Goal: Information Seeking & Learning: Learn about a topic

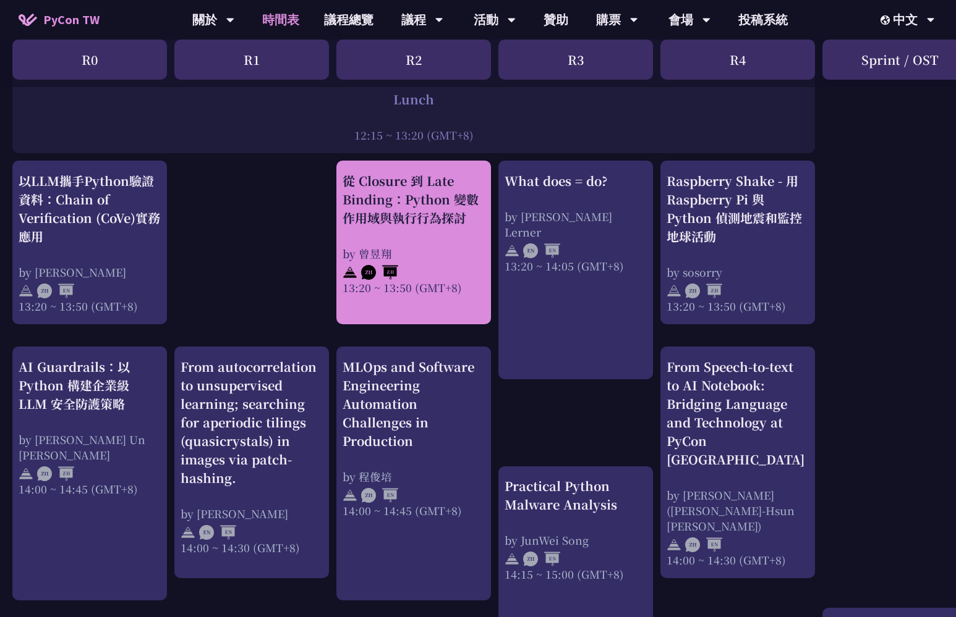
scroll to position [1009, 0]
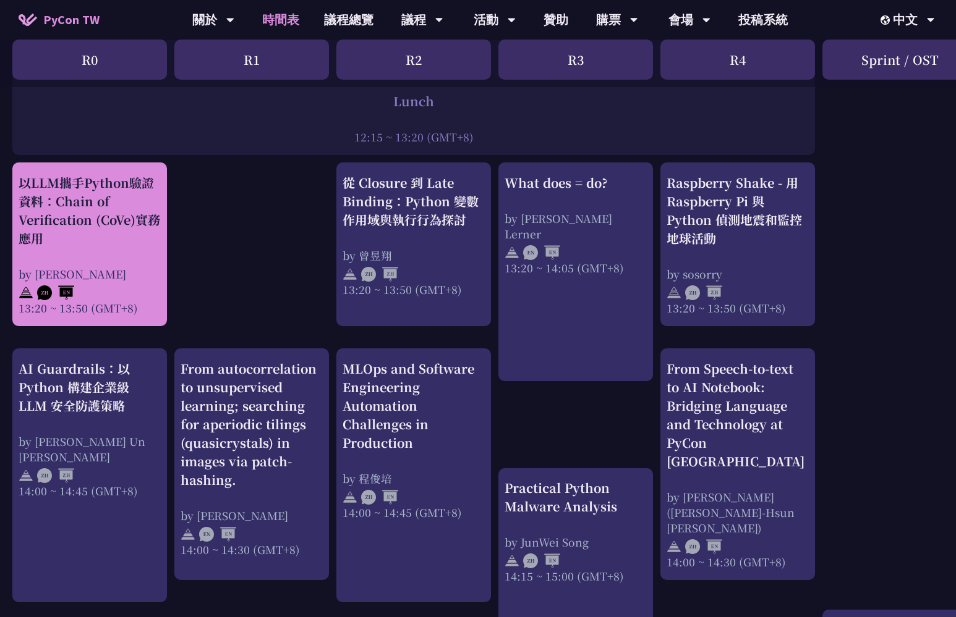
click at [137, 266] on div "by [PERSON_NAME]" at bounding box center [90, 273] width 142 height 15
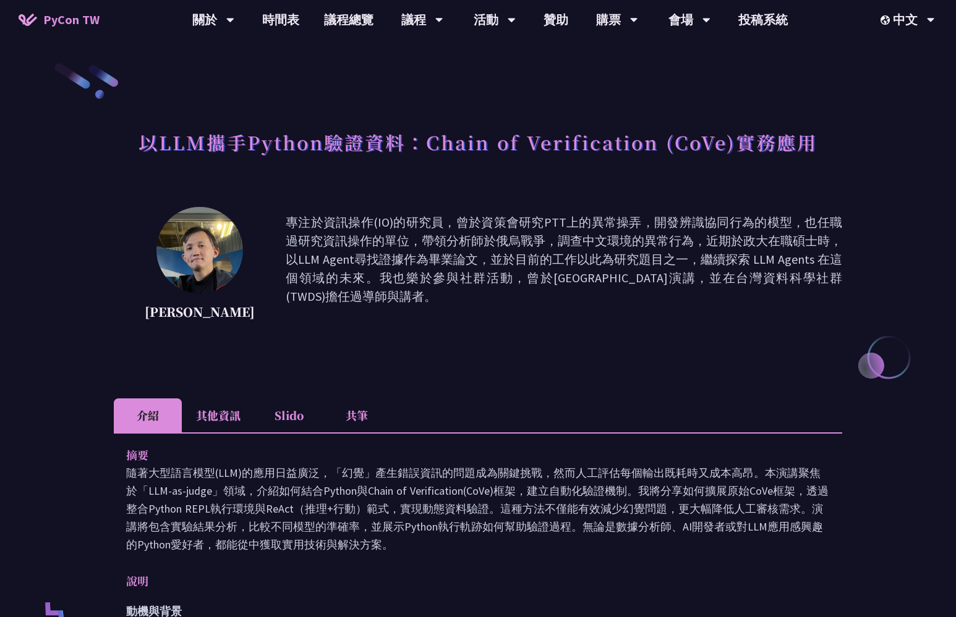
click at [359, 223] on p "專注於資訊操作(IO)的研究員，曾於資策會研究PTT上的異常操弄，開發辨識協同行為的模型，也任職過研究資訊操作的單位，帶領分析師於俄烏戰爭，調查中文環境的異常…" at bounding box center [564, 268] width 556 height 111
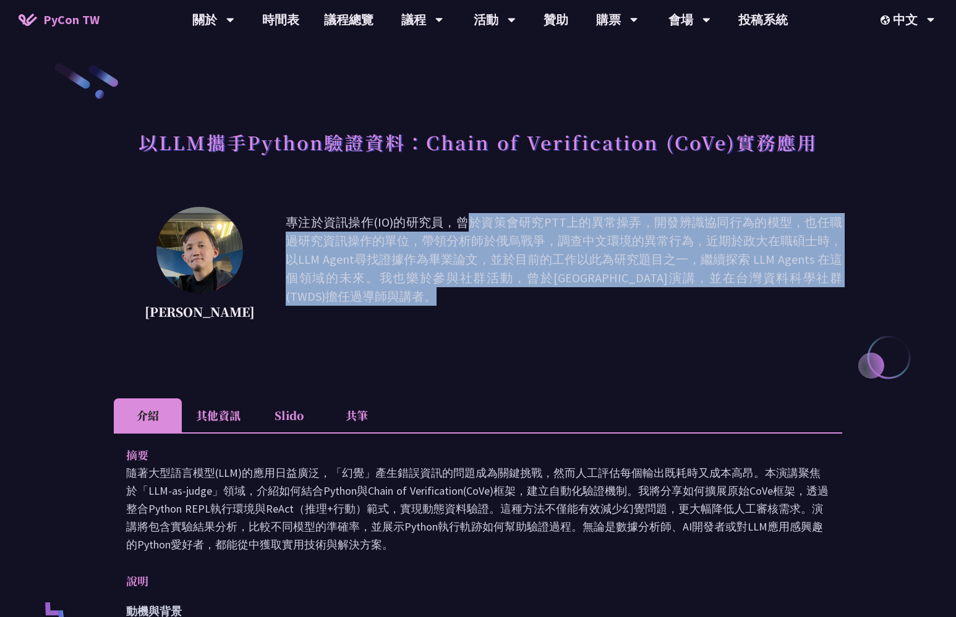
drag, startPoint x: 359, startPoint y: 223, endPoint x: 359, endPoint y: 265, distance: 41.4
click at [359, 265] on p "專注於資訊操作(IO)的研究員，曾於資策會研究PTT上的異常操弄，開發辨識協同行為的模型，也任職過研究資訊操作的單位，帶領分析師於俄烏戰爭，調查中文環境的異常…" at bounding box center [564, 268] width 556 height 111
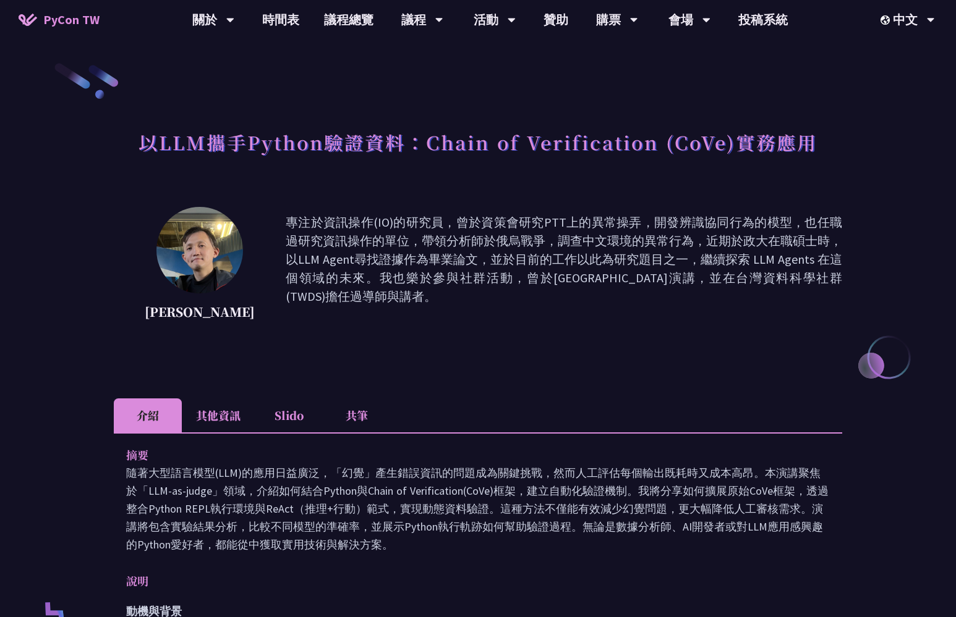
click at [359, 265] on p "專注於資訊操作(IO)的研究員，曾於資策會研究PTT上的異常操弄，開發辨識協同行為的模型，也任職過研究資訊操作的單位，帶領分析師於俄烏戰爭，調查中文環境的異常…" at bounding box center [564, 268] width 556 height 111
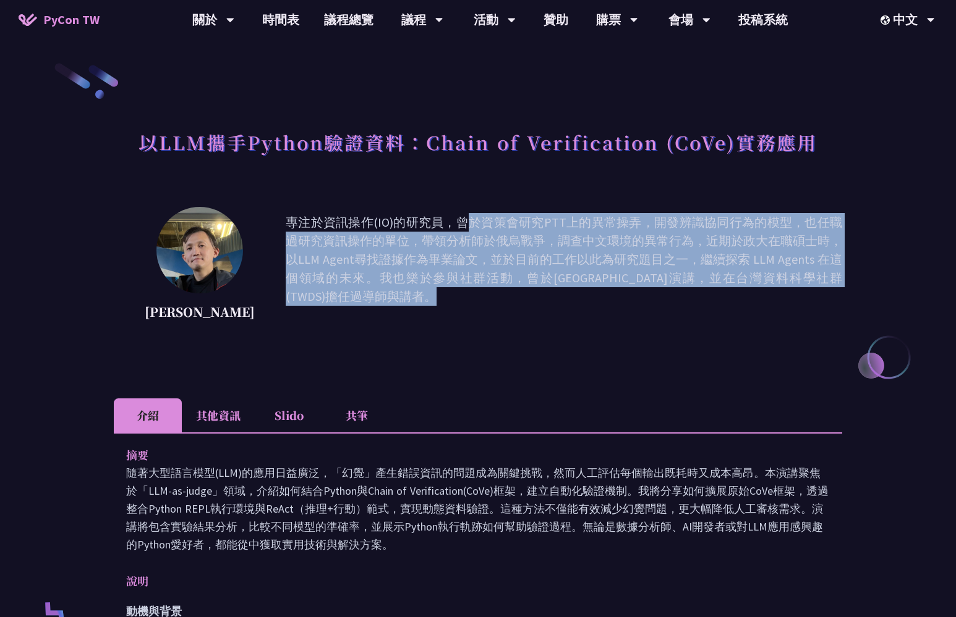
drag, startPoint x: 359, startPoint y: 265, endPoint x: 343, endPoint y: 235, distance: 32.9
click at [342, 236] on p "專注於資訊操作(IO)的研究員，曾於資策會研究PTT上的異常操弄，開發辨識協同行為的模型，也任職過研究資訊操作的單位，帶領分析師於俄烏戰爭，調查中文環境的異常…" at bounding box center [564, 268] width 556 height 111
click at [343, 235] on p "專注於資訊操作(IO)的研究員，曾於資策會研究PTT上的異常操弄，開發辨識協同行為的模型，也任職過研究資訊操作的單位，帶領分析師於俄烏戰爭，調查中文環境的異常…" at bounding box center [564, 268] width 556 height 111
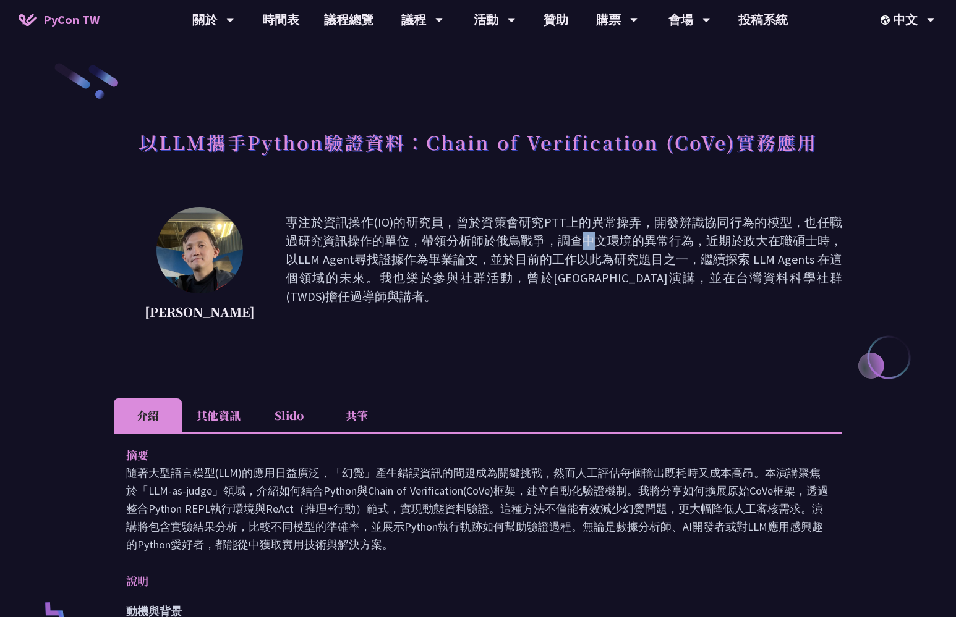
click at [343, 235] on p "專注於資訊操作(IO)的研究員，曾於資策會研究PTT上的異常操弄，開發辨識協同行為的模型，也任職過研究資訊操作的單位，帶領分析師於俄烏戰爭，調查中文環境的異常…" at bounding box center [564, 268] width 556 height 111
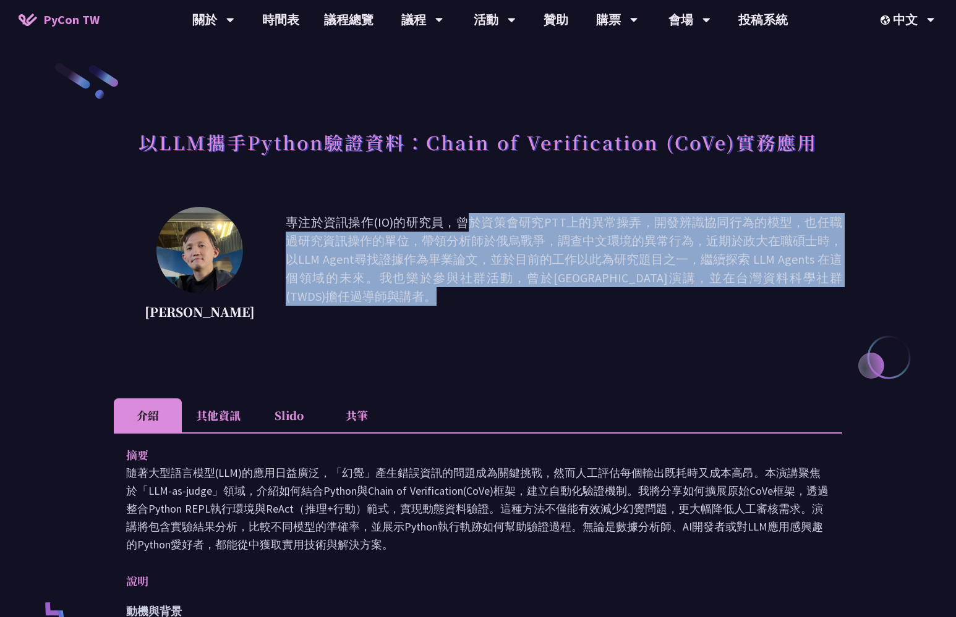
drag, startPoint x: 343, startPoint y: 235, endPoint x: 410, endPoint y: 281, distance: 80.6
click at [410, 281] on p "專注於資訊操作(IO)的研究員，曾於資策會研究PTT上的異常操弄，開發辨識協同行為的模型，也任職過研究資訊操作的單位，帶領分析師於俄烏戰爭，調查中文環境的異常…" at bounding box center [564, 268] width 556 height 111
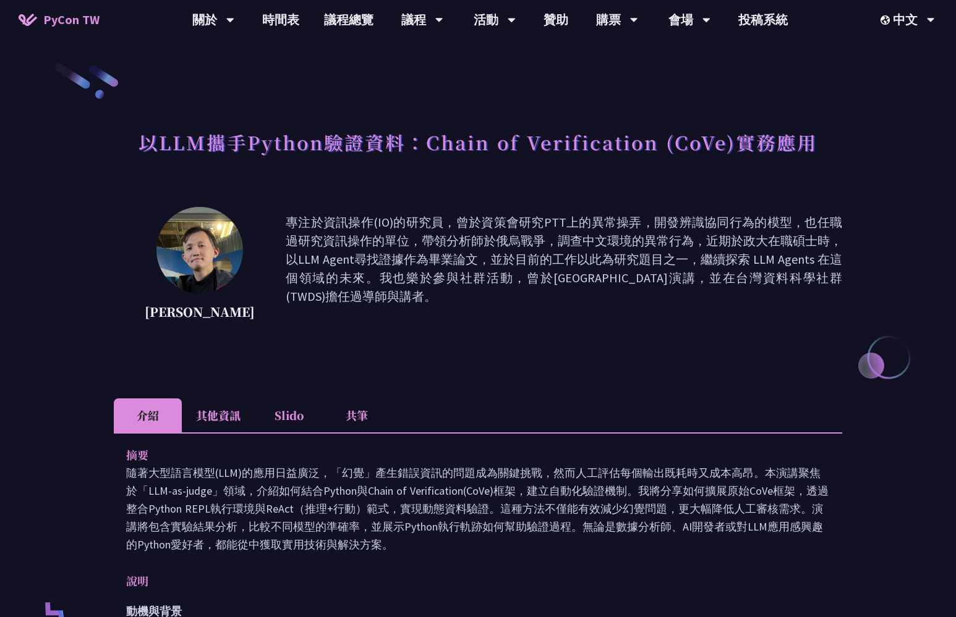
click at [400, 281] on p "專注於資訊操作(IO)的研究員，曾於資策會研究PTT上的異常操弄，開發辨識協同行為的模型，也任職過研究資訊操作的單位，帶領分析師於俄烏戰爭，調查中文環境的異常…" at bounding box center [564, 268] width 556 height 111
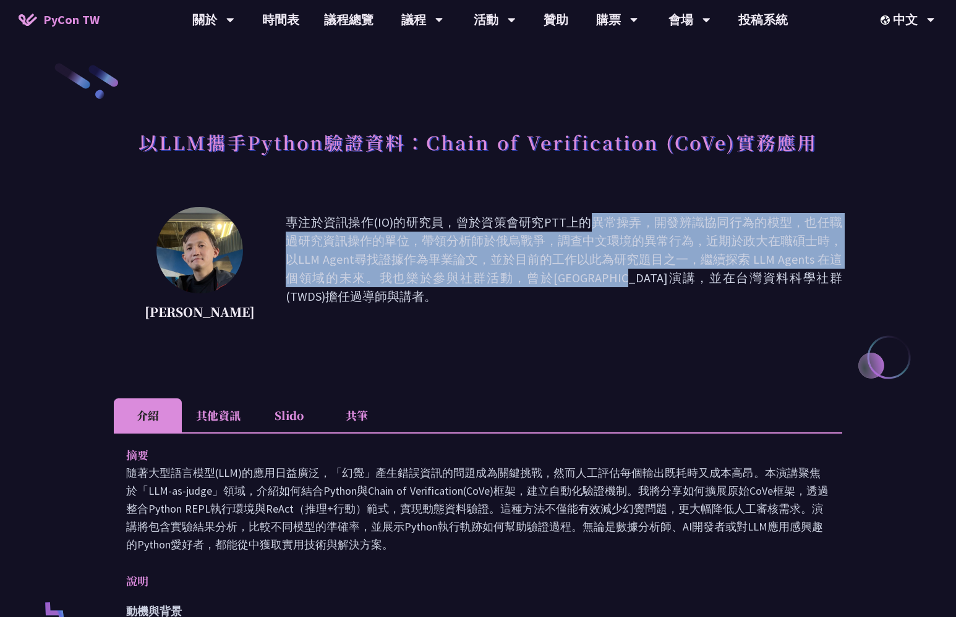
drag, startPoint x: 400, startPoint y: 281, endPoint x: 378, endPoint y: 223, distance: 61.6
click at [378, 223] on p "專注於資訊操作(IO)的研究員，曾於資策會研究PTT上的異常操弄，開發辨識協同行為的模型，也任職過研究資訊操作的單位，帶領分析師於俄烏戰爭，調查中文環境的異常…" at bounding box center [564, 268] width 556 height 111
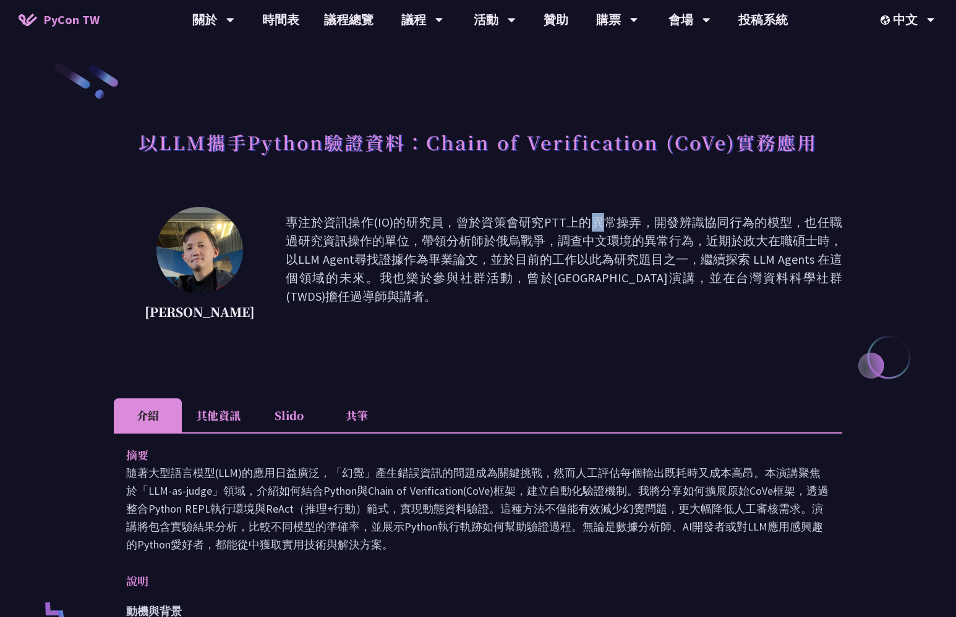
click at [378, 223] on p "專注於資訊操作(IO)的研究員，曾於資策會研究PTT上的異常操弄，開發辨識協同行為的模型，也任職過研究資訊操作的單位，帶領分析師於俄烏戰爭，調查中文環境的異常…" at bounding box center [564, 268] width 556 height 111
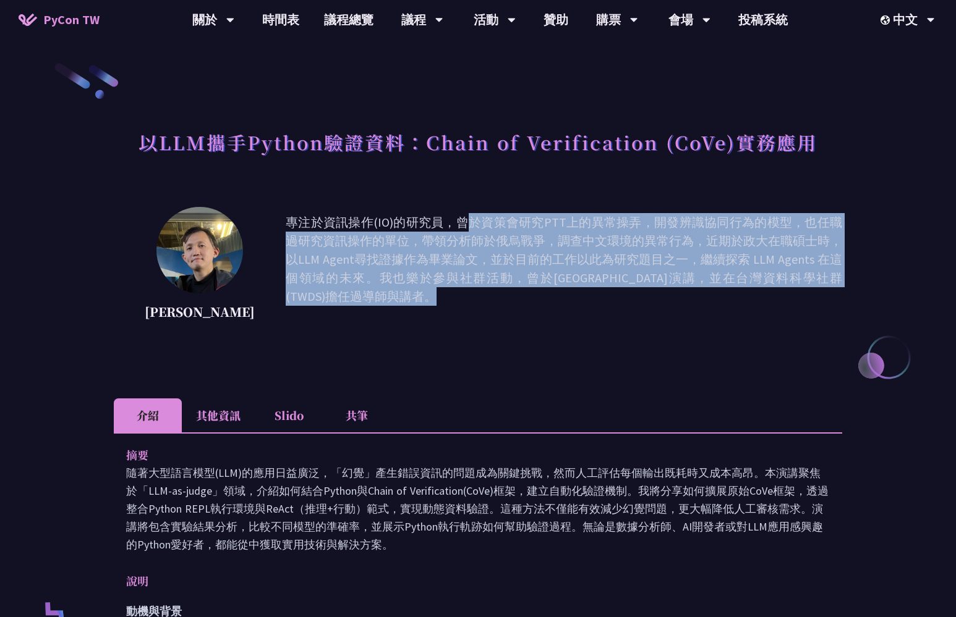
drag, startPoint x: 378, startPoint y: 223, endPoint x: 381, endPoint y: 270, distance: 47.1
click at [381, 270] on p "專注於資訊操作(IO)的研究員，曾於資策會研究PTT上的異常操弄，開發辨識協同行為的模型，也任職過研究資訊操作的單位，帶領分析師於俄烏戰爭，調查中文環境的異常…" at bounding box center [564, 268] width 556 height 111
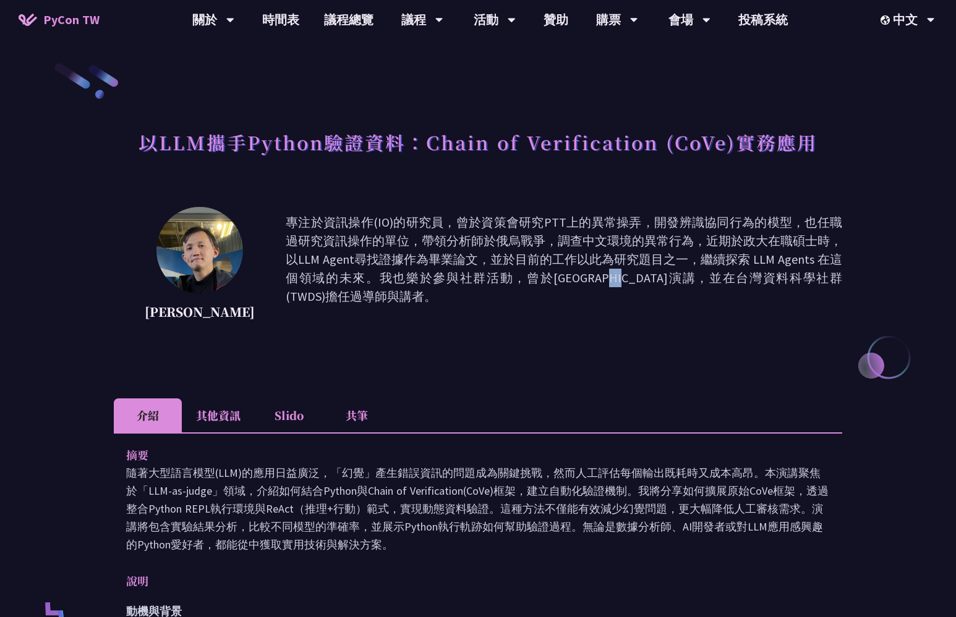
click at [381, 270] on p "專注於資訊操作(IO)的研究員，曾於資策會研究PTT上的異常操弄，開發辨識協同行為的模型，也任職過研究資訊操作的單位，帶領分析師於俄烏戰爭，調查中文環境的異常…" at bounding box center [564, 268] width 556 height 111
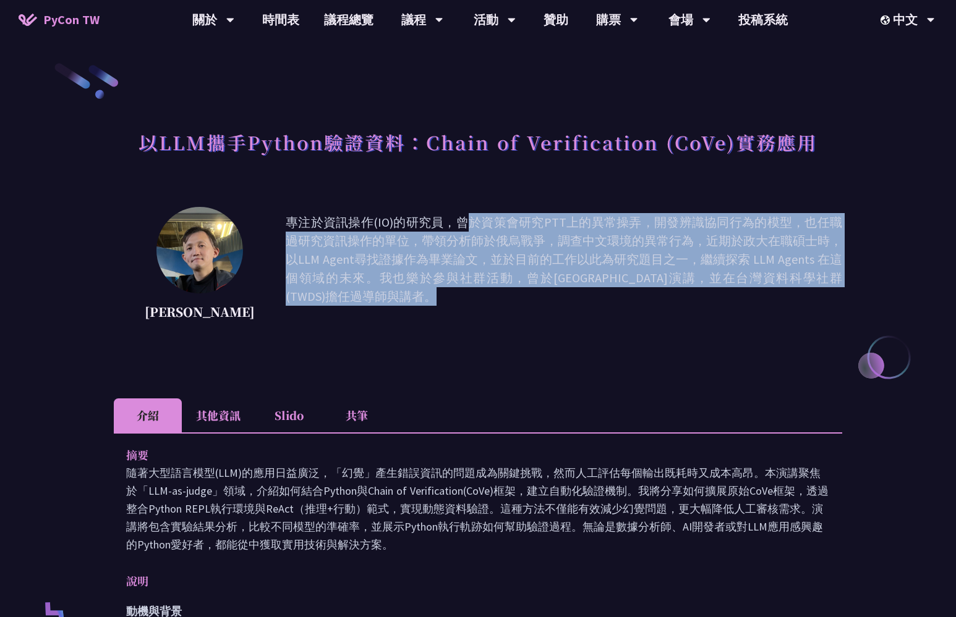
drag, startPoint x: 381, startPoint y: 270, endPoint x: 371, endPoint y: 248, distance: 24.4
click at [371, 248] on p "專注於資訊操作(IO)的研究員，曾於資策會研究PTT上的異常操弄，開發辨識協同行為的模型，也任職過研究資訊操作的單位，帶領分析師於俄烏戰爭，調查中文環境的異常…" at bounding box center [564, 268] width 556 height 111
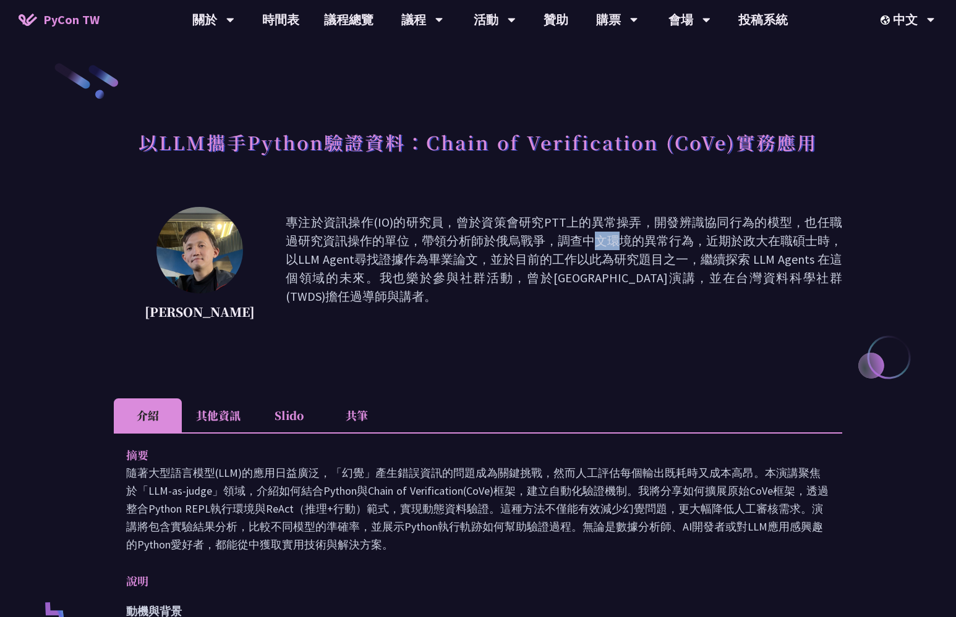
click at [371, 248] on p "專注於資訊操作(IO)的研究員，曾於資策會研究PTT上的異常操弄，開發辨識協同行為的模型，也任職過研究資訊操作的單位，帶領分析師於俄烏戰爭，調查中文環境的異常…" at bounding box center [564, 268] width 556 height 111
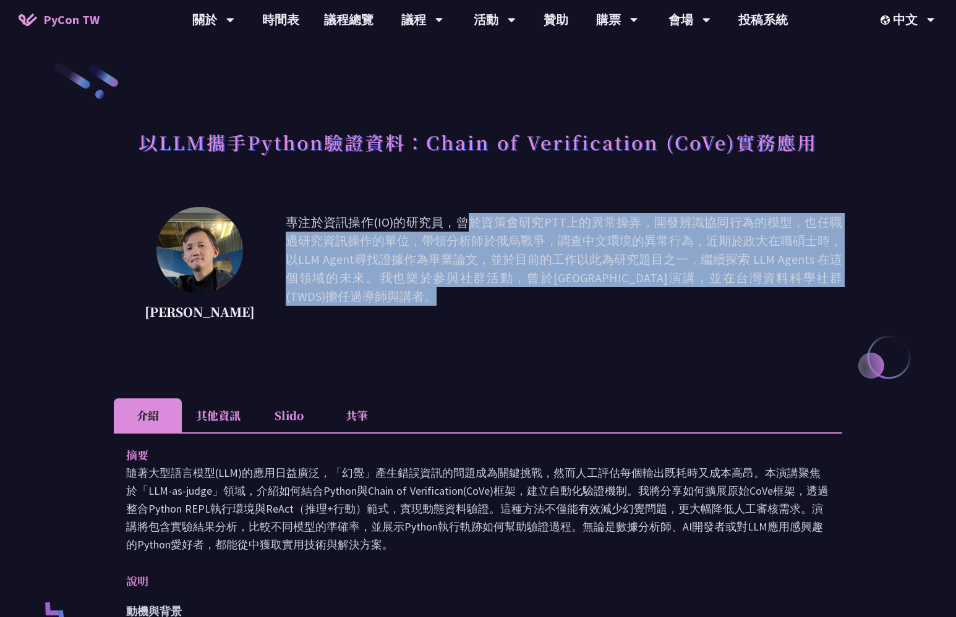
drag, startPoint x: 371, startPoint y: 248, endPoint x: 376, endPoint y: 274, distance: 26.4
click at [376, 274] on p "專注於資訊操作(IO)的研究員，曾於資策會研究PTT上的異常操弄，開發辨識協同行為的模型，也任職過研究資訊操作的單位，帶領分析師於俄烏戰爭，調查中文環境的異常…" at bounding box center [564, 268] width 556 height 111
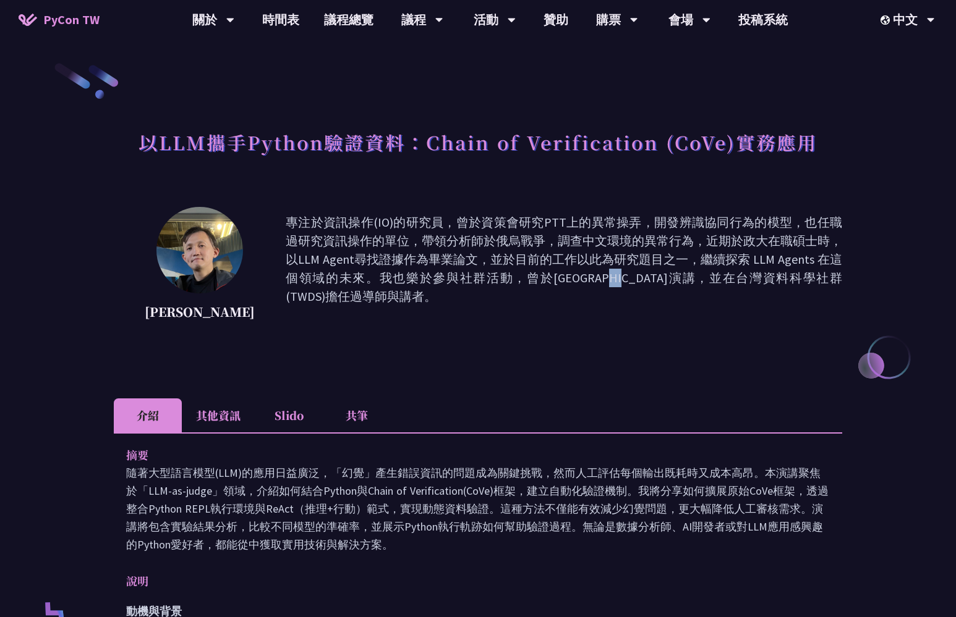
click at [376, 274] on p "專注於資訊操作(IO)的研究員，曾於資策會研究PTT上的異常操弄，開發辨識協同行為的模型，也任職過研究資訊操作的單位，帶領分析師於俄烏戰爭，調查中文環境的異常…" at bounding box center [564, 268] width 556 height 111
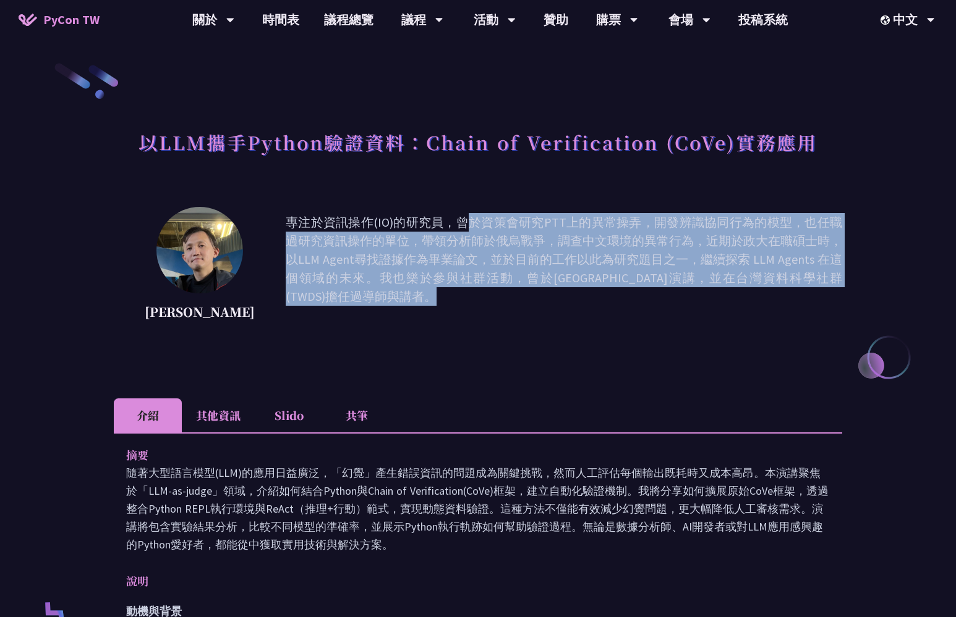
drag, startPoint x: 376, startPoint y: 274, endPoint x: 367, endPoint y: 247, distance: 28.1
click at [367, 247] on p "專注於資訊操作(IO)的研究員，曾於資策會研究PTT上的異常操弄，開發辨識協同行為的模型，也任職過研究資訊操作的單位，帶領分析師於俄烏戰爭，調查中文環境的異常…" at bounding box center [564, 268] width 556 height 111
click at [368, 247] on p "專注於資訊操作(IO)的研究員，曾於資策會研究PTT上的異常操弄，開發辨識協同行為的模型，也任職過研究資訊操作的單位，帶領分析師於俄烏戰爭，調查中文環境的異常…" at bounding box center [564, 268] width 556 height 111
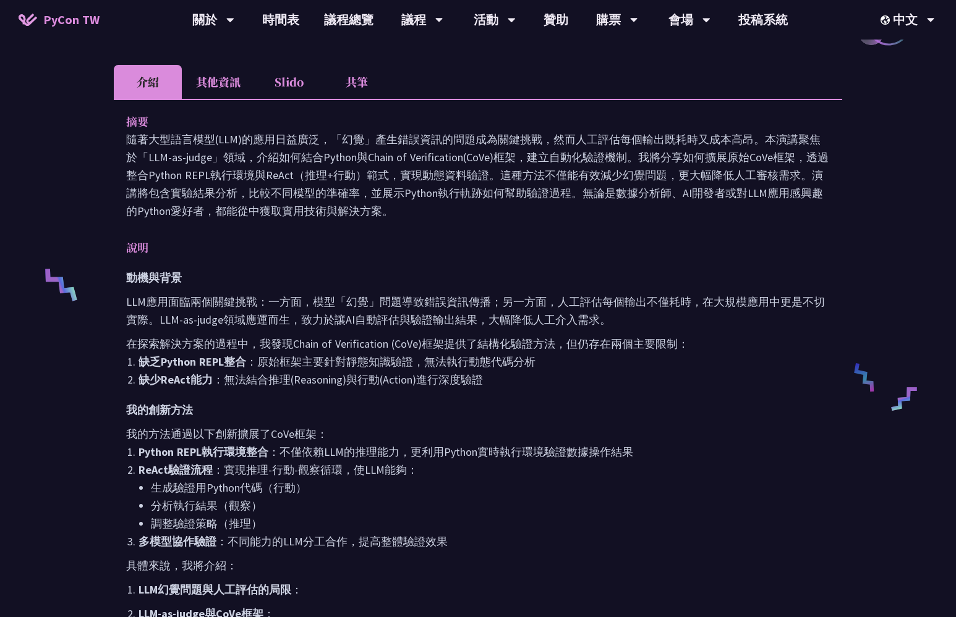
scroll to position [386, 0]
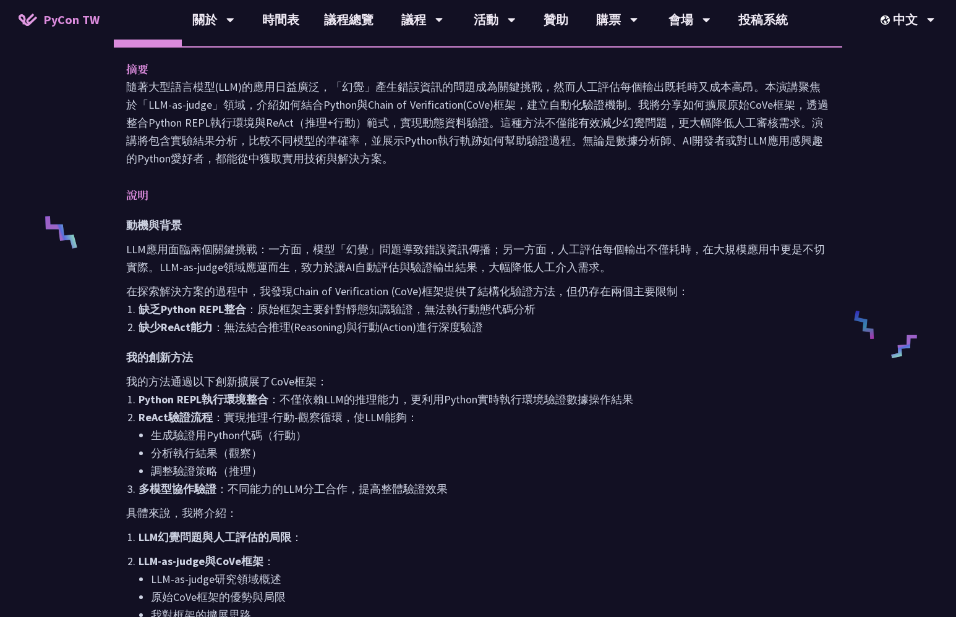
click at [302, 248] on p "LLM應用面臨兩個關鍵挑戰：一方面，模型「幻覺」問題導致錯誤資訊傳播；另一方面，人工評估每個輸出不僅耗時，在大規模應用中更是不切實際。LLM-as-judge…" at bounding box center [477, 258] width 703 height 36
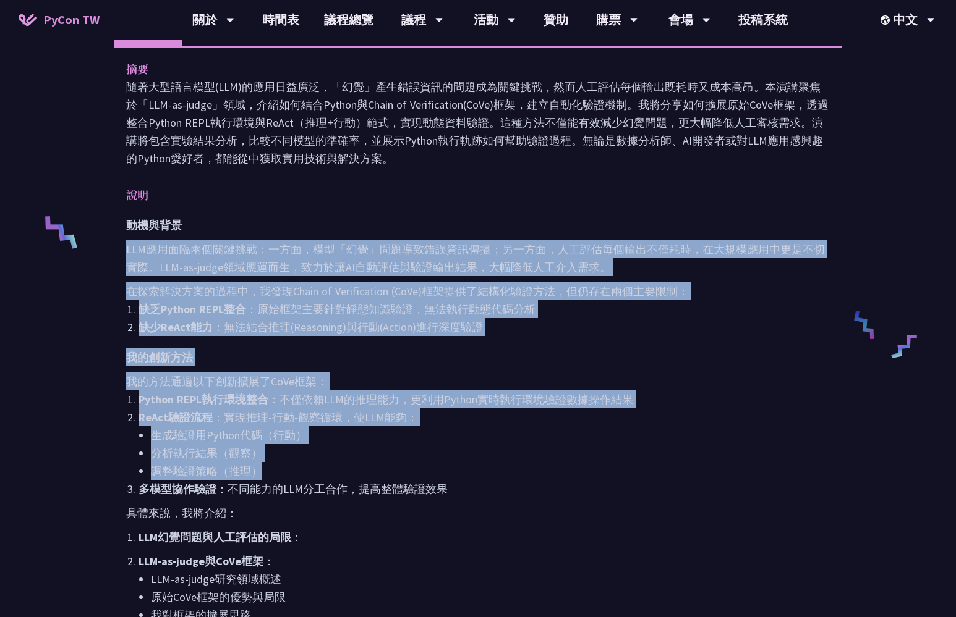
drag, startPoint x: 302, startPoint y: 248, endPoint x: 282, endPoint y: 477, distance: 228.9
click at [282, 477] on div "動機與背景 LLM應用面臨兩個關鍵挑戰：一方面，模型「幻覺」問題導致錯誤資訊傳播；另一方面，人工評估每個輸出不僅耗時，在大規模應用中更是不切實際。LLM-as…" at bounding box center [477, 575] width 703 height 719
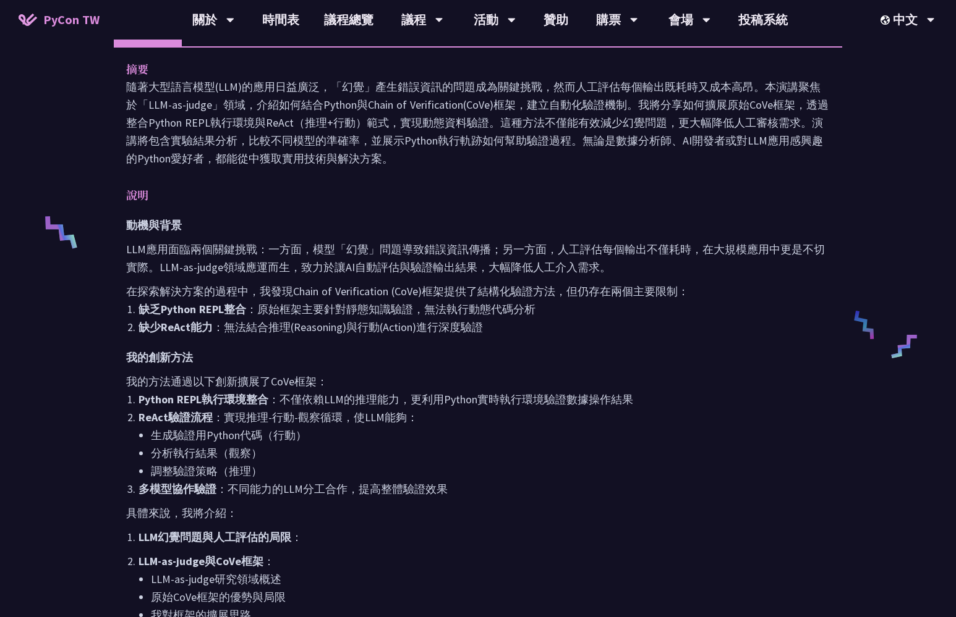
click at [283, 499] on div "動機與背景 LLM應用面臨兩個關鍵挑戰：一方面，模型「幻覺」問題導致錯誤資訊傳播；另一方面，人工評估每個輸出不僅耗時，在大規模應用中更是不切實際。LLM-as…" at bounding box center [477, 575] width 703 height 719
click at [295, 487] on li "多模型協作驗證 ：不同能力的LLM分工合作，提高整體驗證效果" at bounding box center [483, 489] width 691 height 18
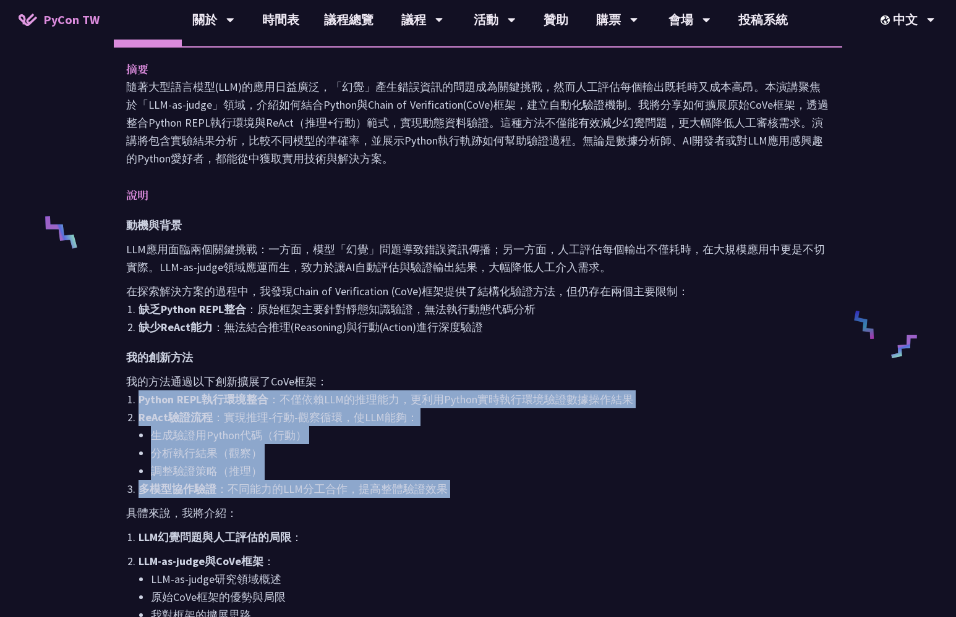
drag, startPoint x: 295, startPoint y: 487, endPoint x: 296, endPoint y: 339, distance: 147.7
click at [296, 339] on div "動機與背景 LLM應用面臨兩個關鍵挑戰：一方面，模型「幻覺」問題導致錯誤資訊傳播；另一方面，人工評估每個輸出不僅耗時，在大規模應用中更是不切實際。LLM-as…" at bounding box center [477, 575] width 703 height 719
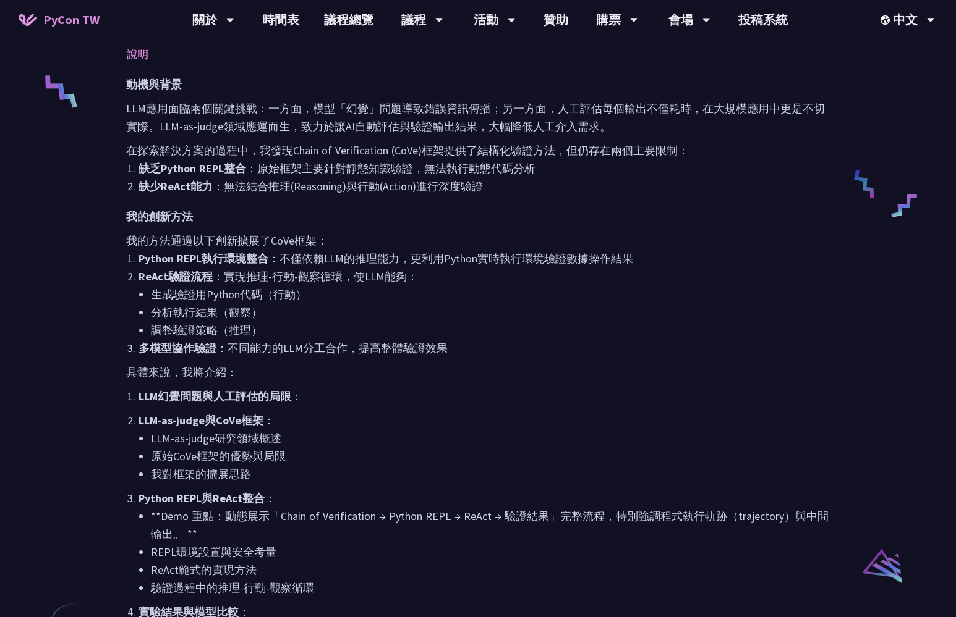
scroll to position [569, 0]
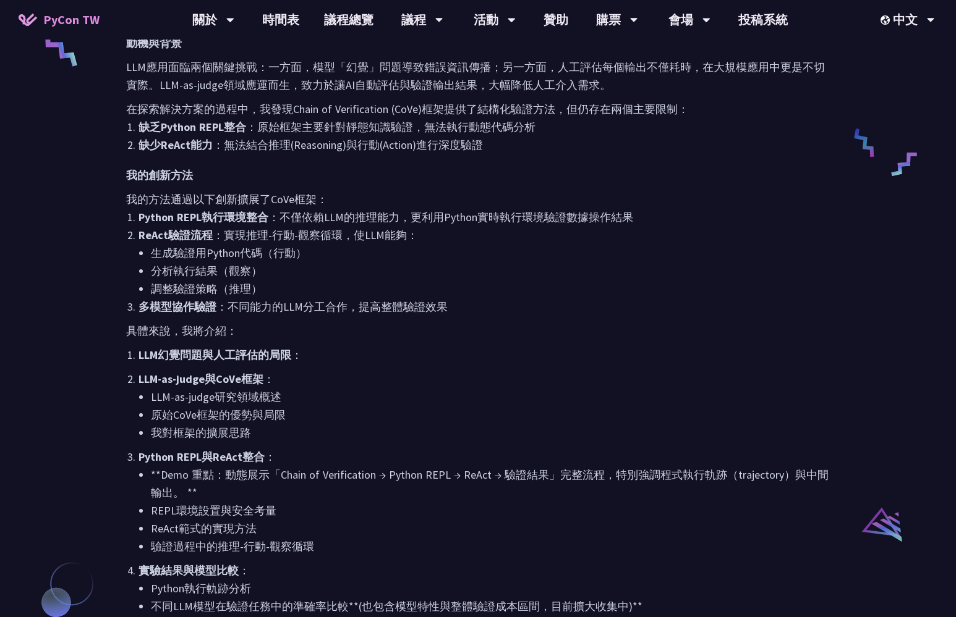
click at [254, 353] on strong "LLM幻覺問題與人工評估的局限" at bounding box center [214, 355] width 153 height 14
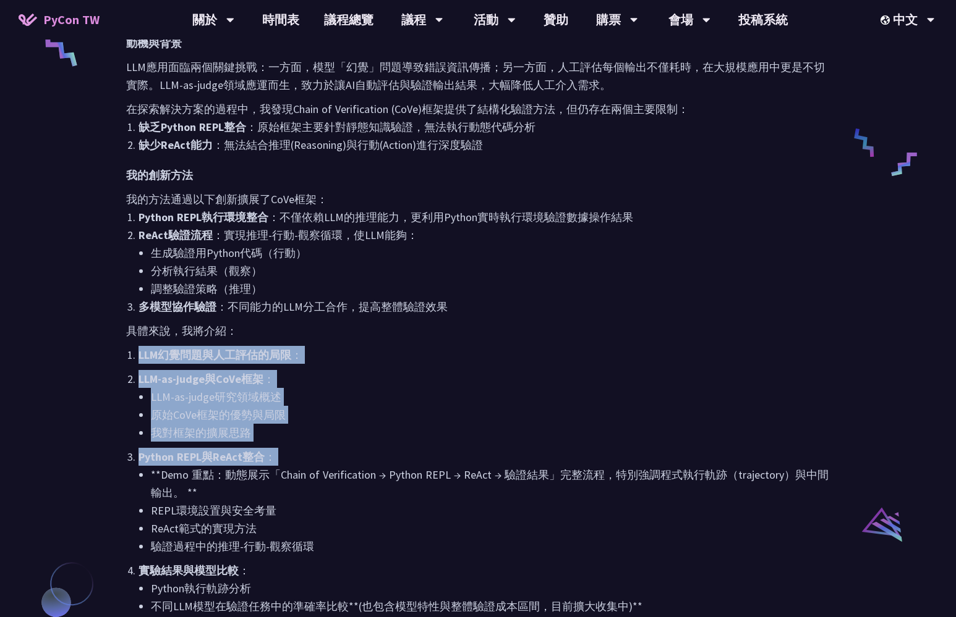
drag, startPoint x: 254, startPoint y: 353, endPoint x: 311, endPoint y: 449, distance: 111.4
click at [310, 452] on ol "LLM幻覺問題與人工評估的局限 ： LLM-as-judge與CoVe框架 ： LLM-as-judge研究領域概述 原始CoVe框架的優勢與局限 我對框架的…" at bounding box center [477, 489] width 703 height 287
click at [311, 449] on p "Python REPL與ReAct整合 ：" at bounding box center [483, 457] width 691 height 18
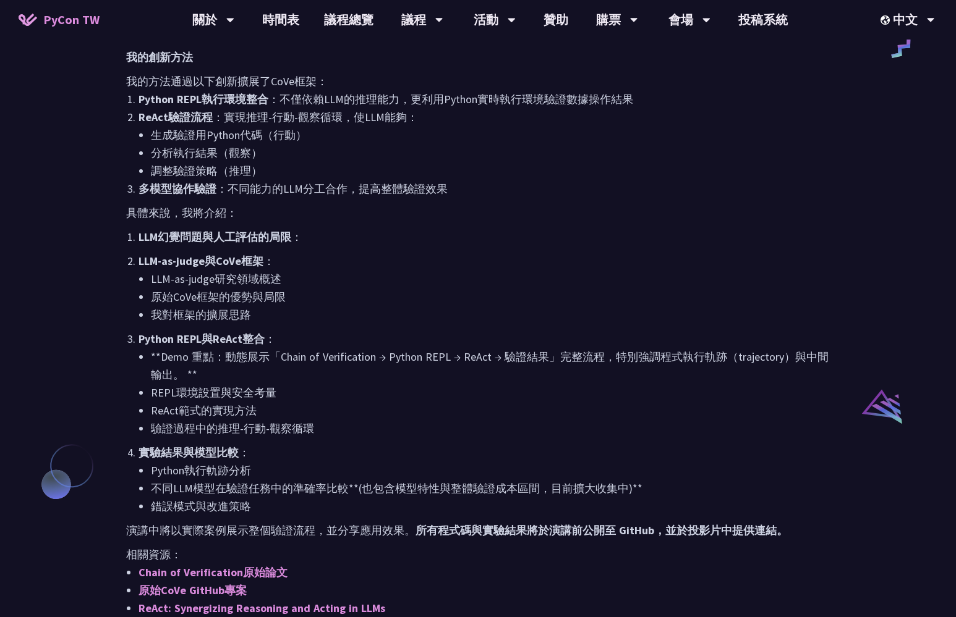
scroll to position [698, 0]
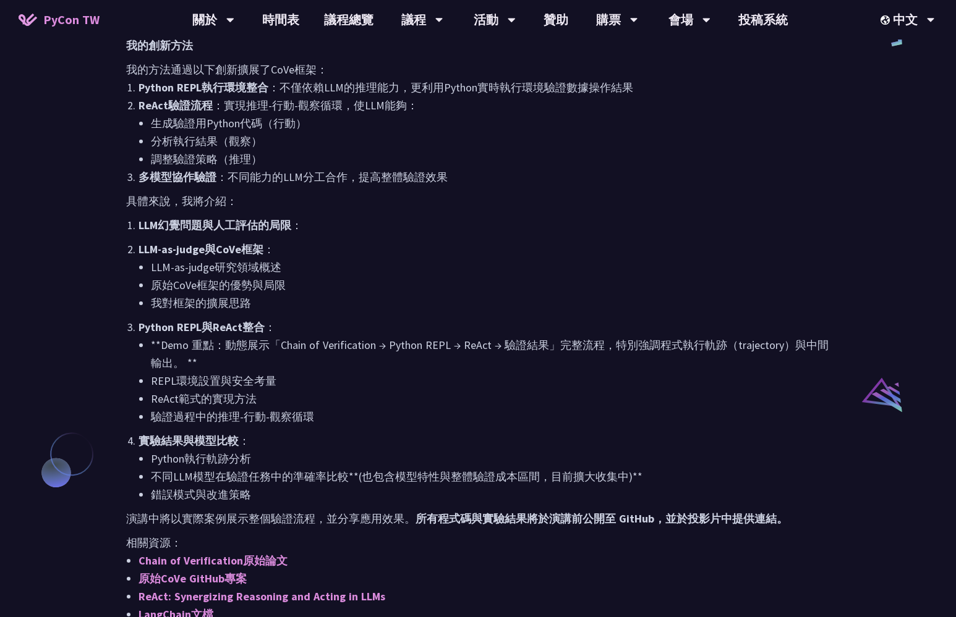
click at [373, 340] on li "**Demo 重點：動態展示「Chain of Verification → Python REPL → ReAct → 驗證結果」完整流程，特別強調程式執行…" at bounding box center [490, 354] width 679 height 36
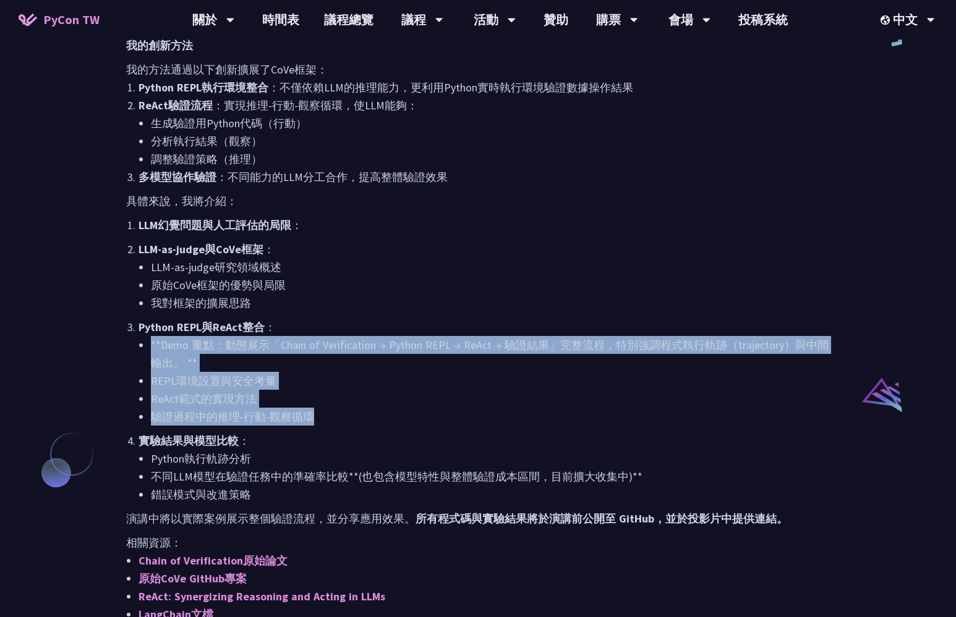
drag, startPoint x: 373, startPoint y: 340, endPoint x: 363, endPoint y: 422, distance: 82.9
click at [363, 422] on ul "**Demo 重點：動態展示「Chain of Verification → Python REPL → ReAct → 驗證結果」完整流程，特別強調程式執行…" at bounding box center [483, 381] width 691 height 90
click at [363, 420] on li "驗證過程中的推理-行動-觀察循環" at bounding box center [490, 417] width 679 height 18
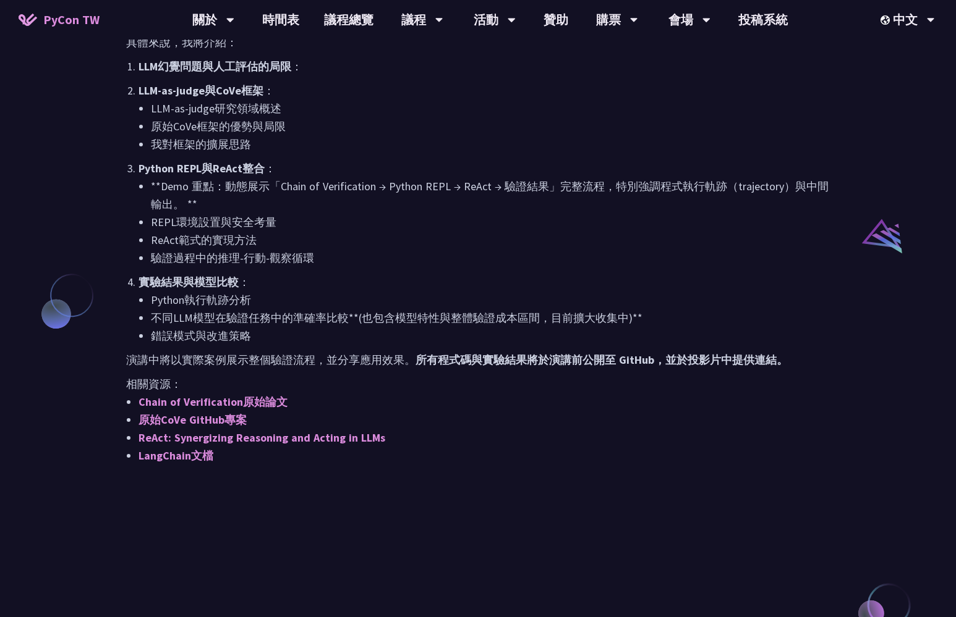
scroll to position [852, 0]
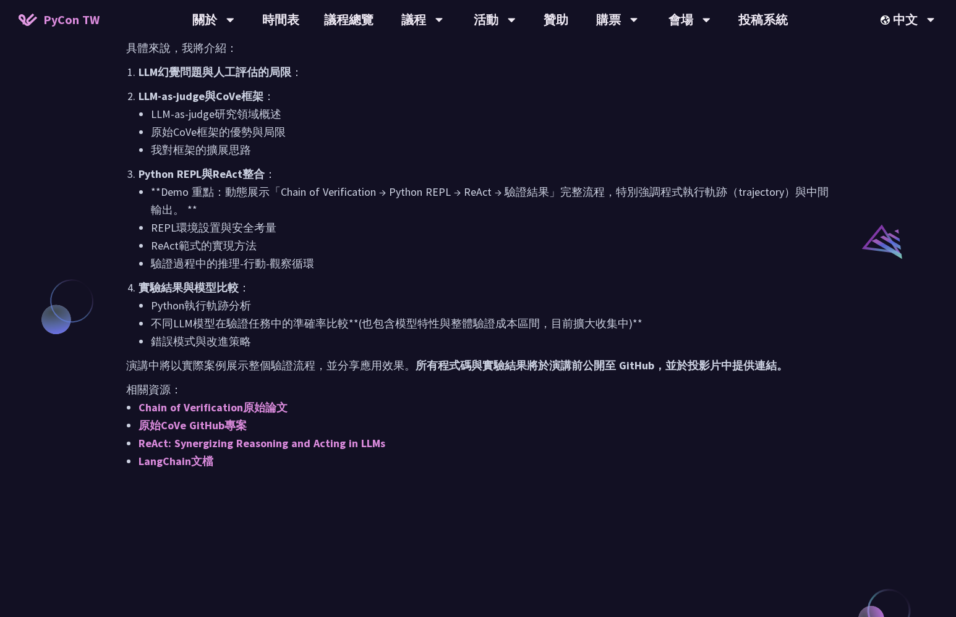
click at [320, 362] on p "演講中將以實際案例展示整個驗證流程，並分享應用效果。 所有程式碼與實驗結果將於演講前公開至 GitHub，並於投影片中提供連結。" at bounding box center [477, 366] width 703 height 18
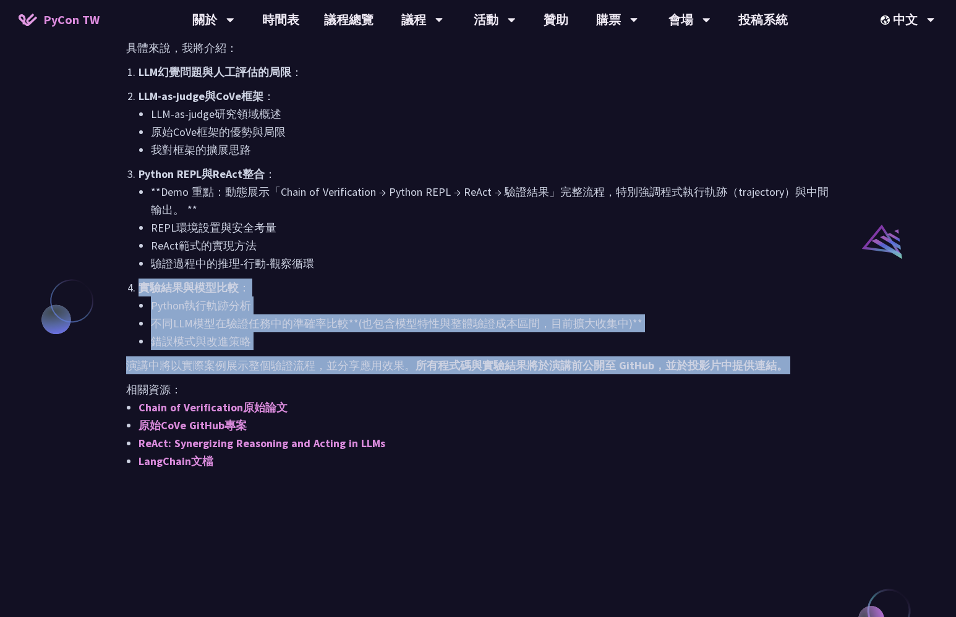
drag, startPoint x: 320, startPoint y: 362, endPoint x: 321, endPoint y: 263, distance: 98.9
click at [321, 263] on div "動機與背景 LLM應用面臨兩個關鍵挑戰：一方面，模型「幻覺」問題導致錯誤資訊傳播；另一方面，人工評估每個輸出不僅耗時，在大規模應用中更是不切實際。LLM-as…" at bounding box center [477, 110] width 703 height 719
click at [321, 263] on li "驗證過程中的推理-行動-觀察循環" at bounding box center [490, 264] width 679 height 18
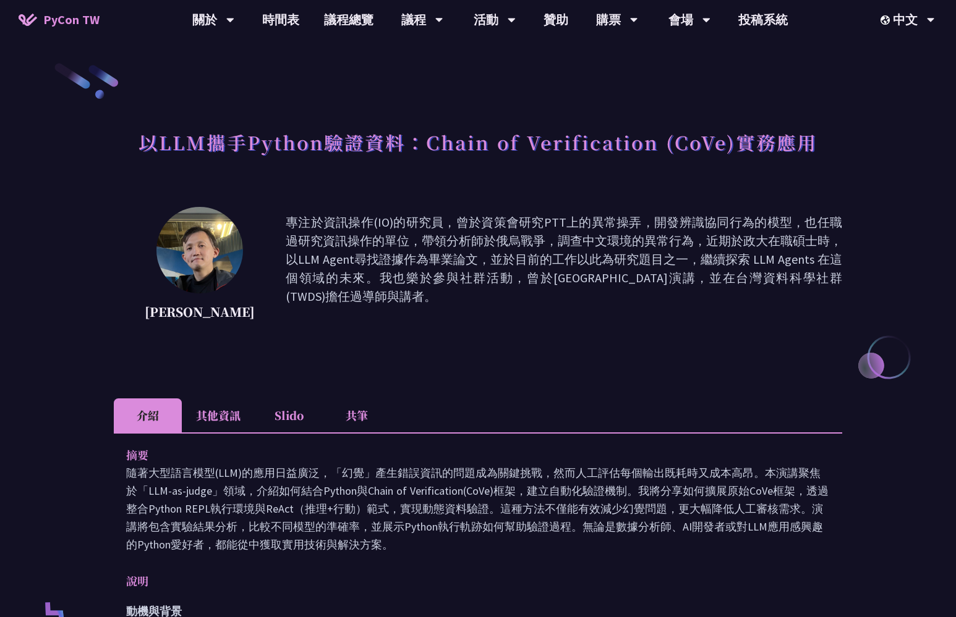
scroll to position [0, 0]
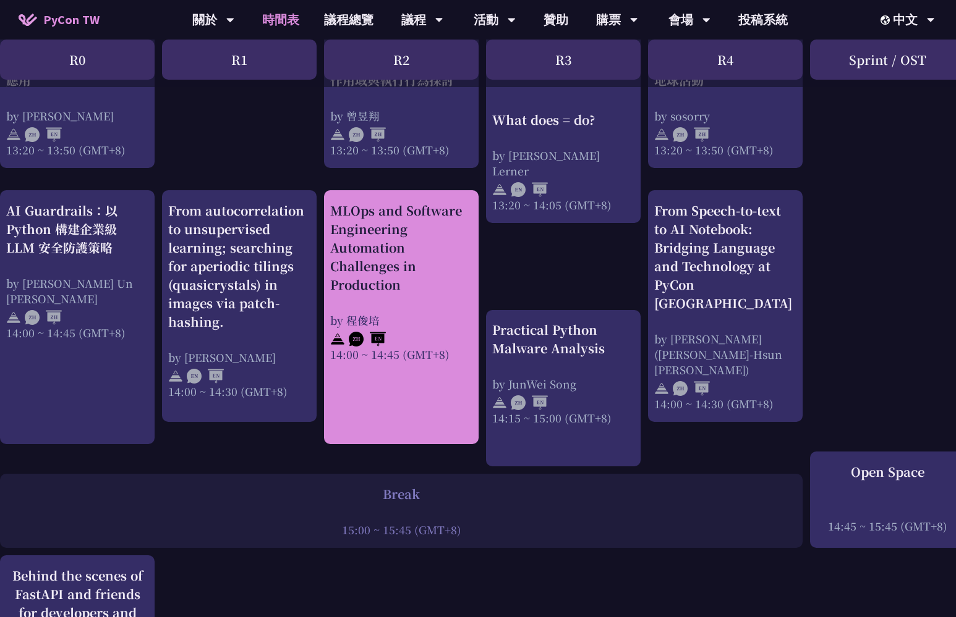
scroll to position [1168, 0]
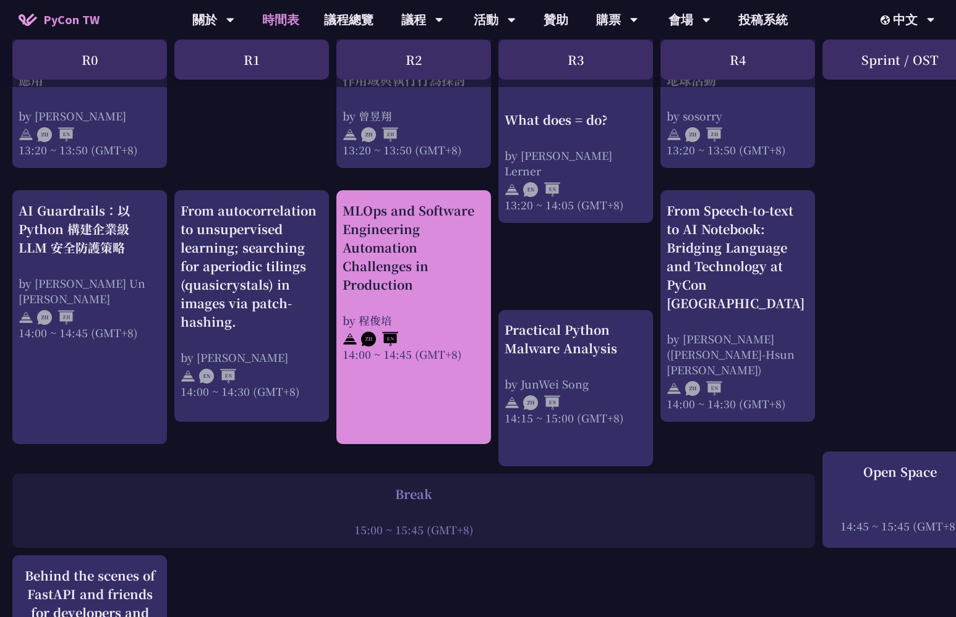
click at [397, 272] on div "MLOps and Software Engineering Automation Challenges in Production" at bounding box center [413, 248] width 142 height 93
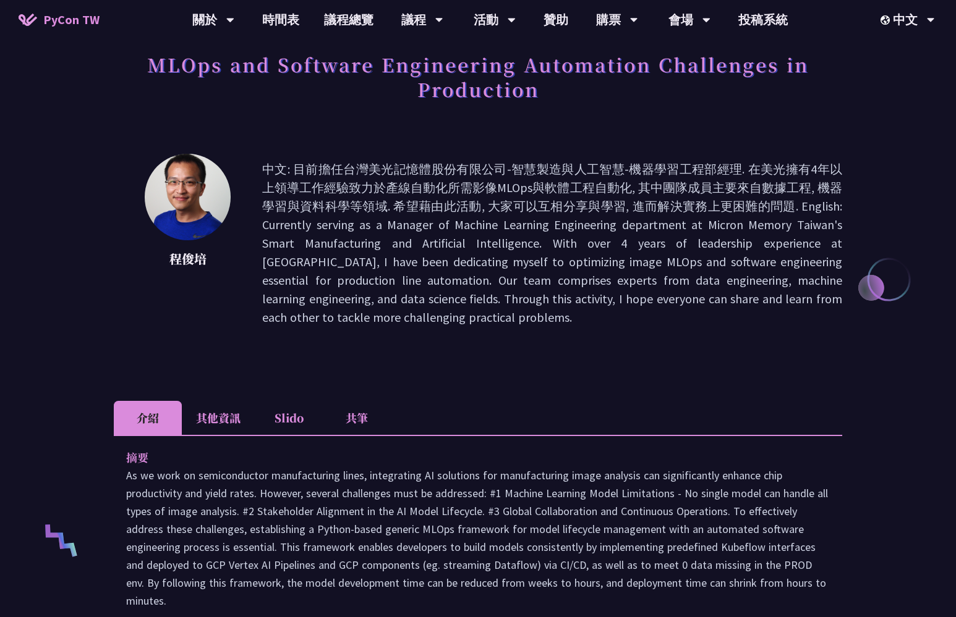
scroll to position [79, 0]
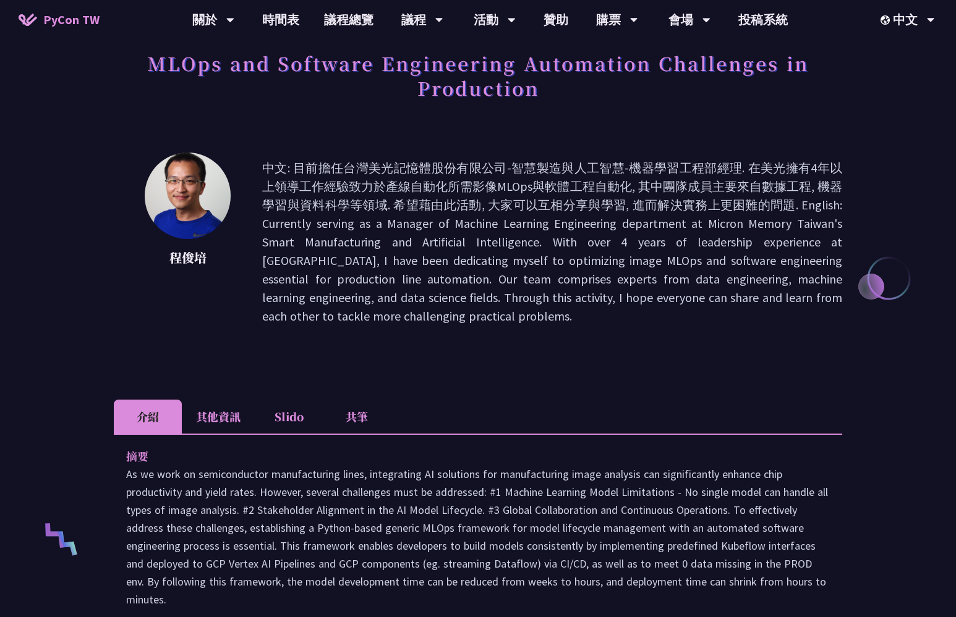
click at [271, 161] on p "中文: 目前擔任台灣美光記憶體股份有限公司-智慧製造與人工智慧-機器學習工程部經理. 在美光擁有4年以上領導工作經驗致力於產線自動化所需影像MLOps與軟體工…" at bounding box center [552, 242] width 580 height 167
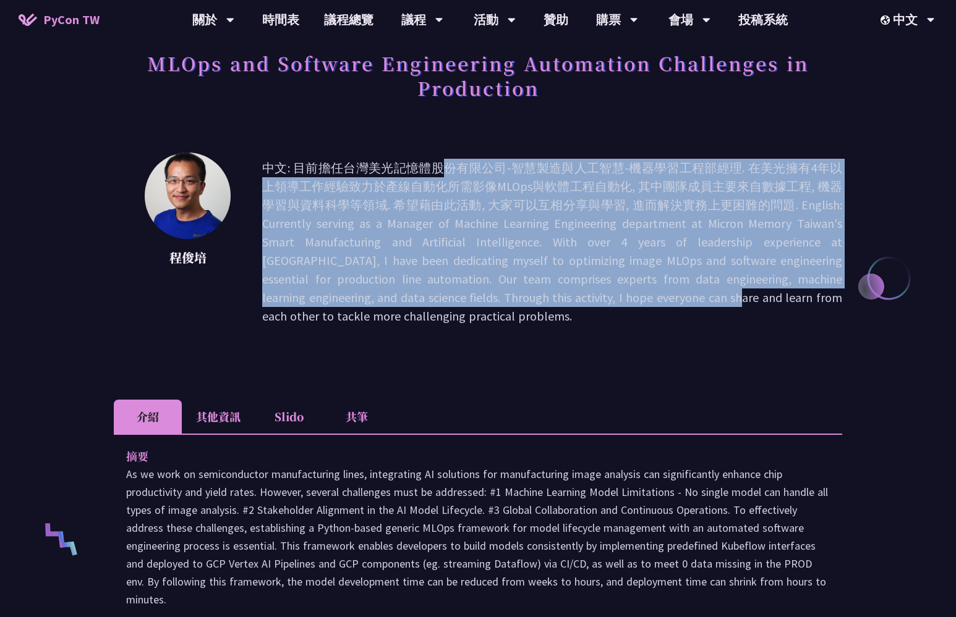
drag, startPoint x: 271, startPoint y: 161, endPoint x: 549, endPoint y: 294, distance: 307.7
click at [549, 294] on p "中文: 目前擔任台灣美光記憶體股份有限公司-智慧製造與人工智慧-機器學習工程部經理. 在美光擁有4年以上領導工作經驗致力於產線自動化所需影像MLOps與軟體工…" at bounding box center [552, 242] width 580 height 167
click at [547, 294] on p "中文: 目前擔任台灣美光記憶體股份有限公司-智慧製造與人工智慧-機器學習工程部經理. 在美光擁有4年以上領導工作經驗致力於產線自動化所需影像MLOps與軟體工…" at bounding box center [552, 242] width 580 height 167
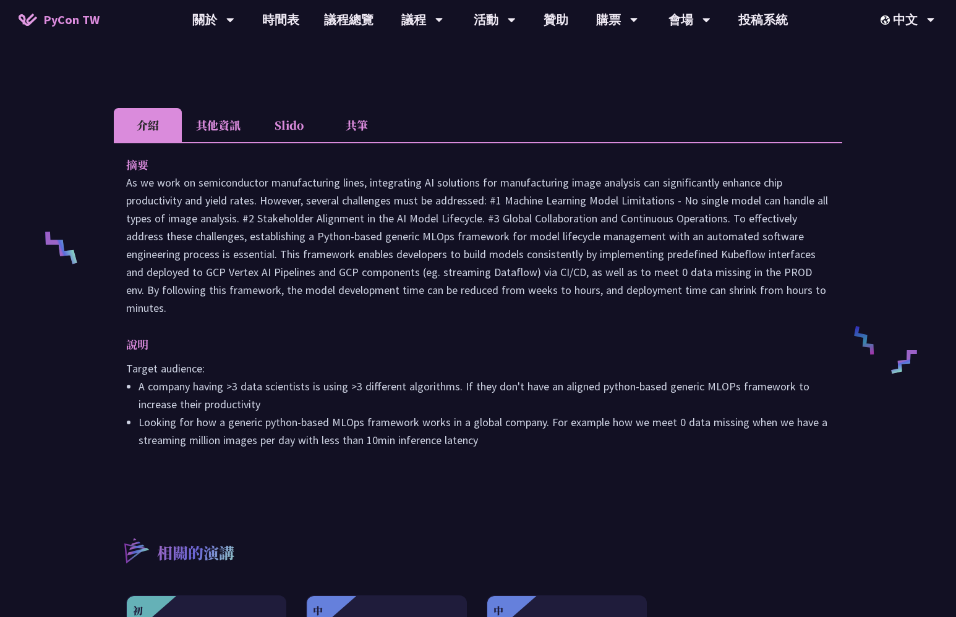
scroll to position [372, 0]
click at [294, 195] on p at bounding box center [477, 243] width 703 height 143
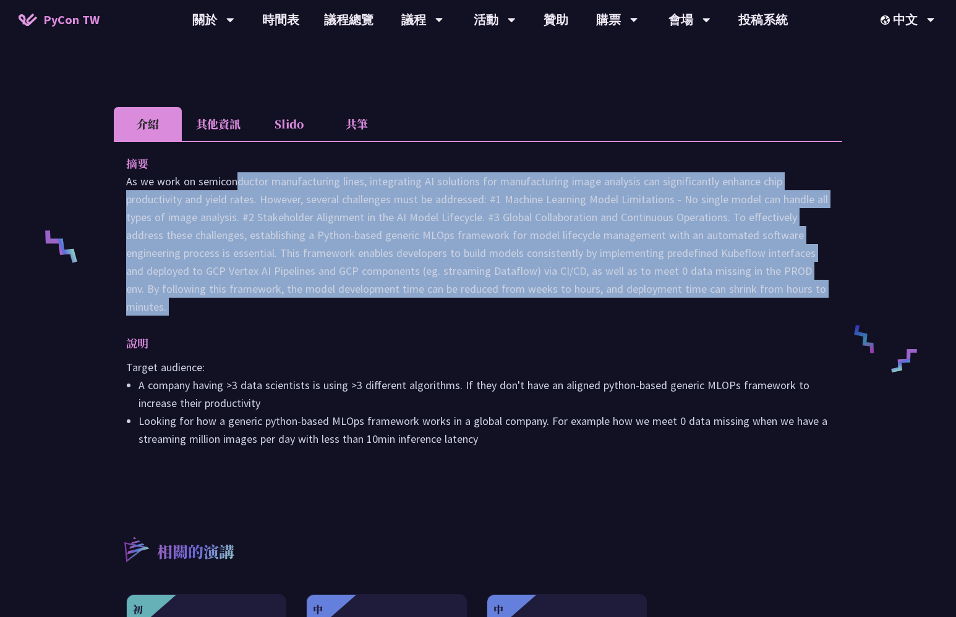
click at [294, 195] on p at bounding box center [477, 243] width 703 height 143
drag, startPoint x: 294, startPoint y: 195, endPoint x: 322, endPoint y: 251, distance: 63.0
click at [322, 251] on p at bounding box center [477, 243] width 703 height 143
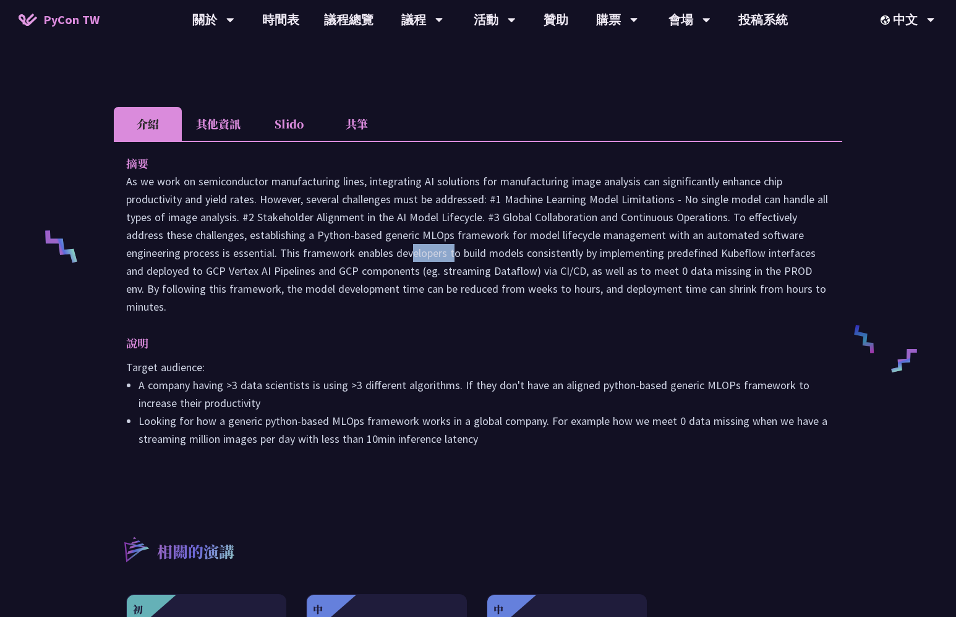
click at [322, 251] on p at bounding box center [477, 243] width 703 height 143
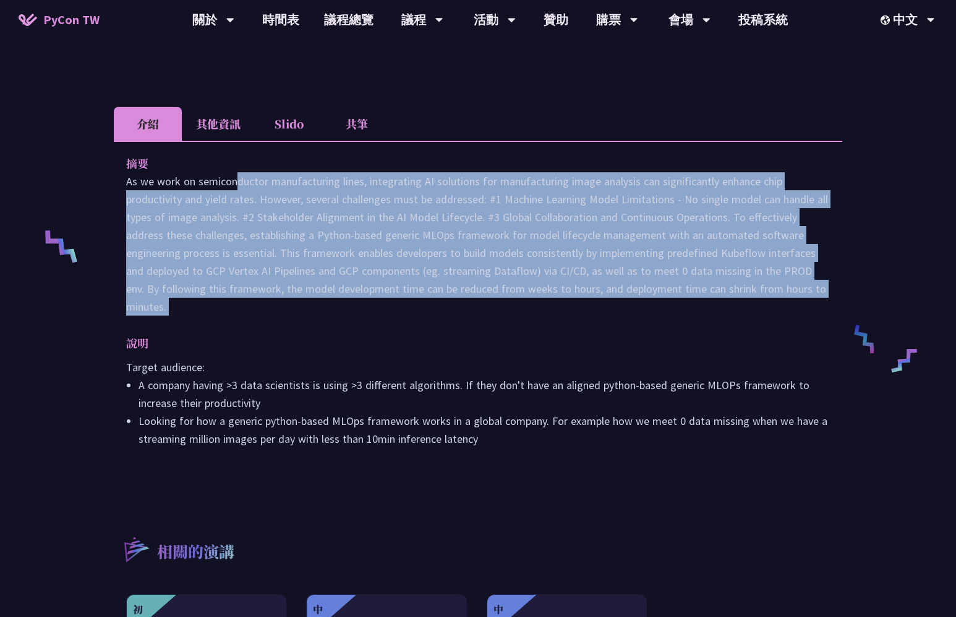
drag, startPoint x: 322, startPoint y: 251, endPoint x: 330, endPoint y: 297, distance: 46.4
click at [330, 297] on p at bounding box center [477, 243] width 703 height 143
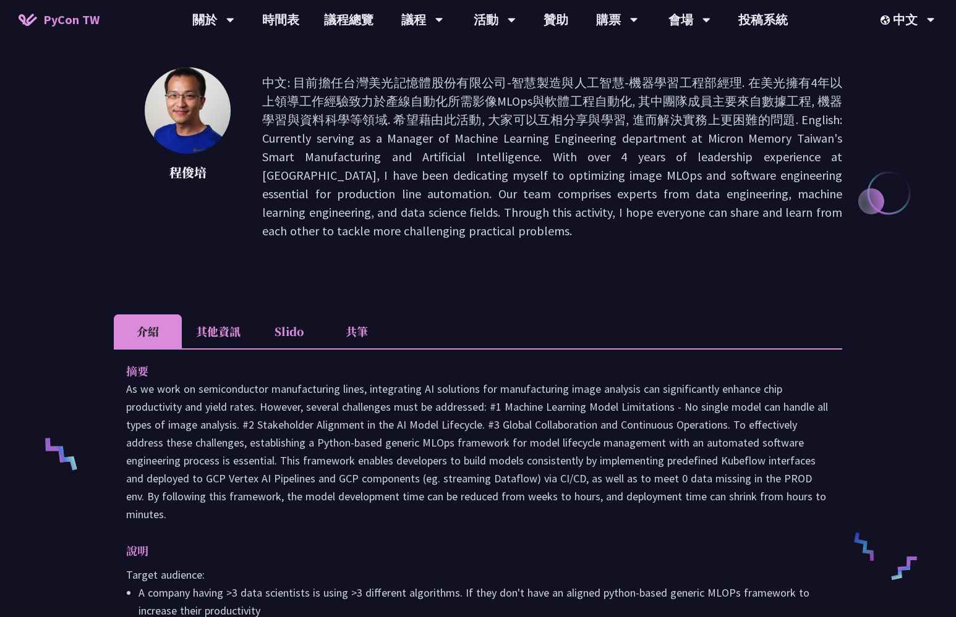
scroll to position [164, 0]
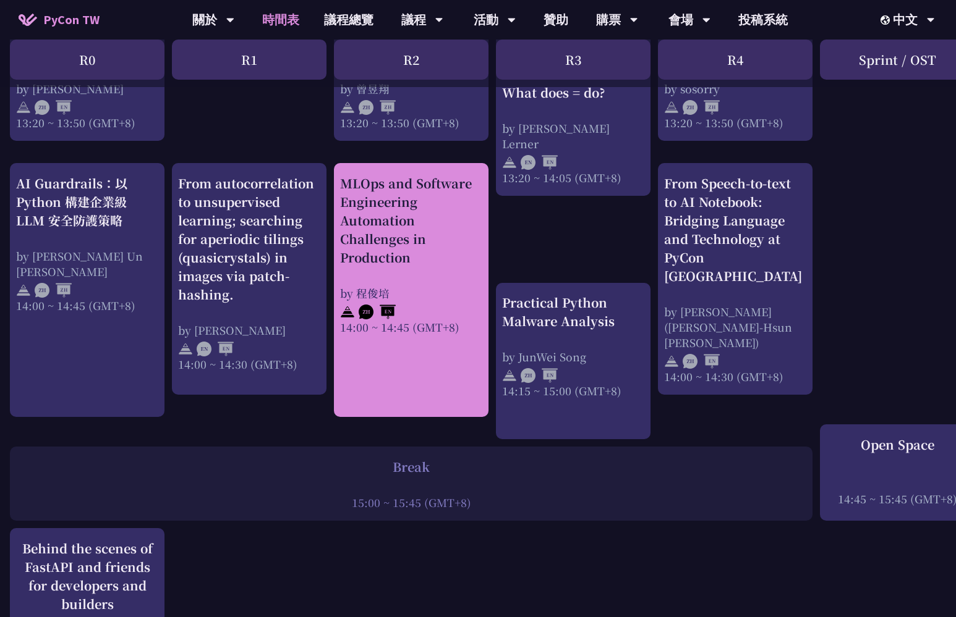
scroll to position [1194, 2]
click at [392, 336] on link "MLOps and Software Engineering Automation Challenges in Production by [PERSON_N…" at bounding box center [411, 291] width 142 height 232
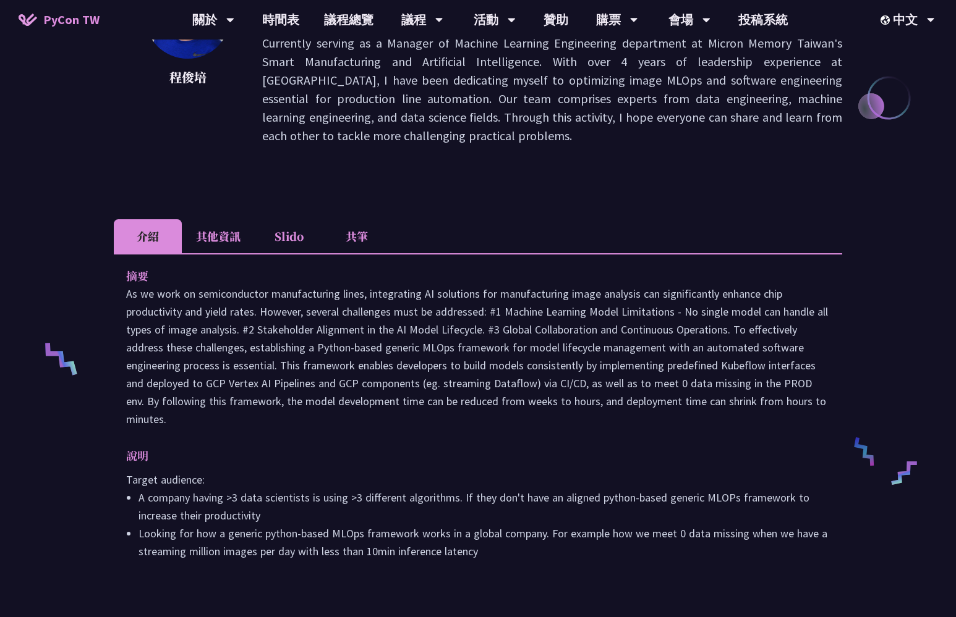
scroll to position [250, 0]
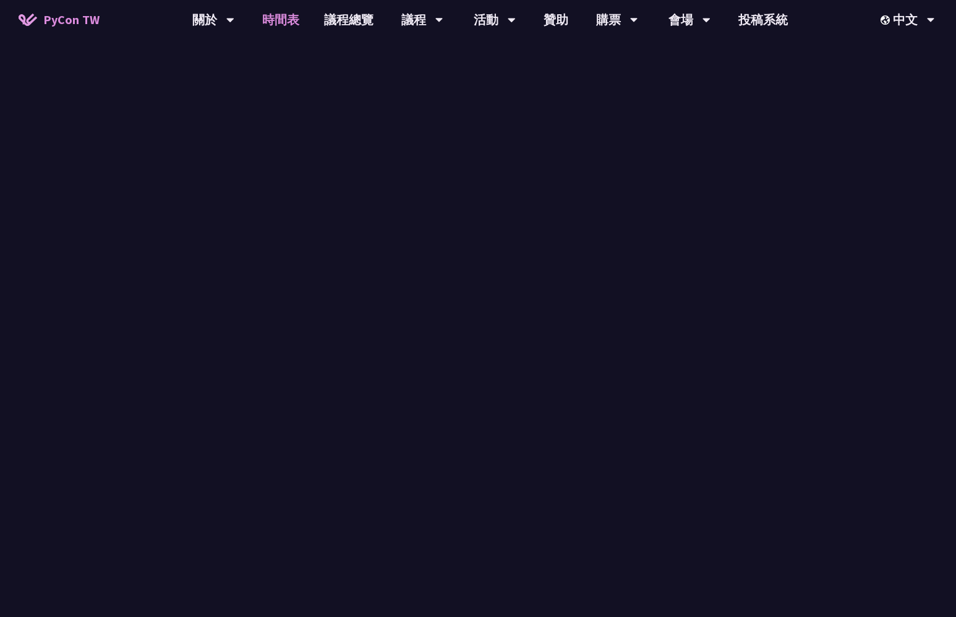
scroll to position [1194, 0]
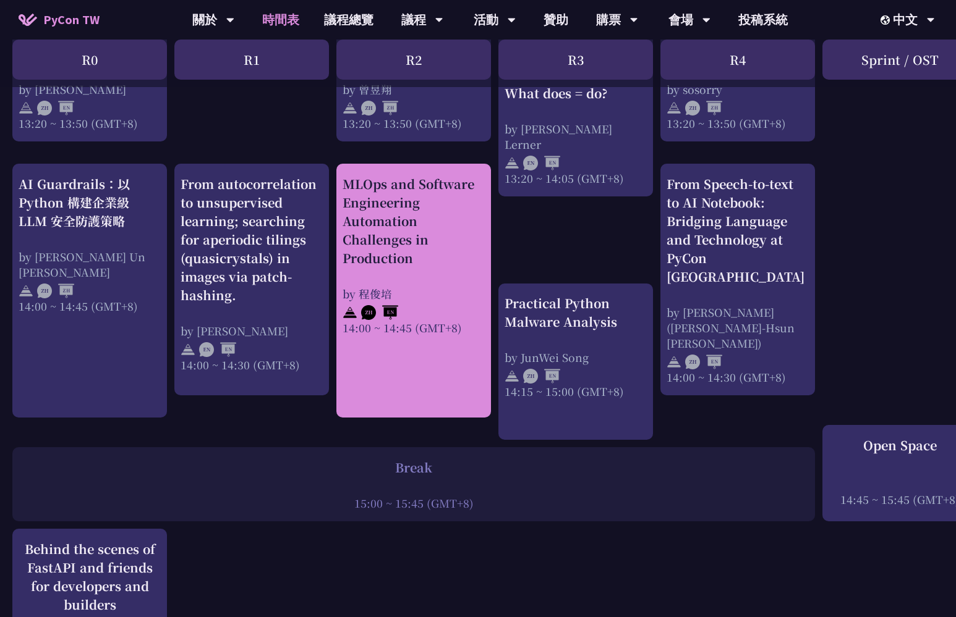
click at [410, 249] on div "MLOps and Software Engineering Automation Challenges in Production by [PERSON_N…" at bounding box center [413, 255] width 142 height 161
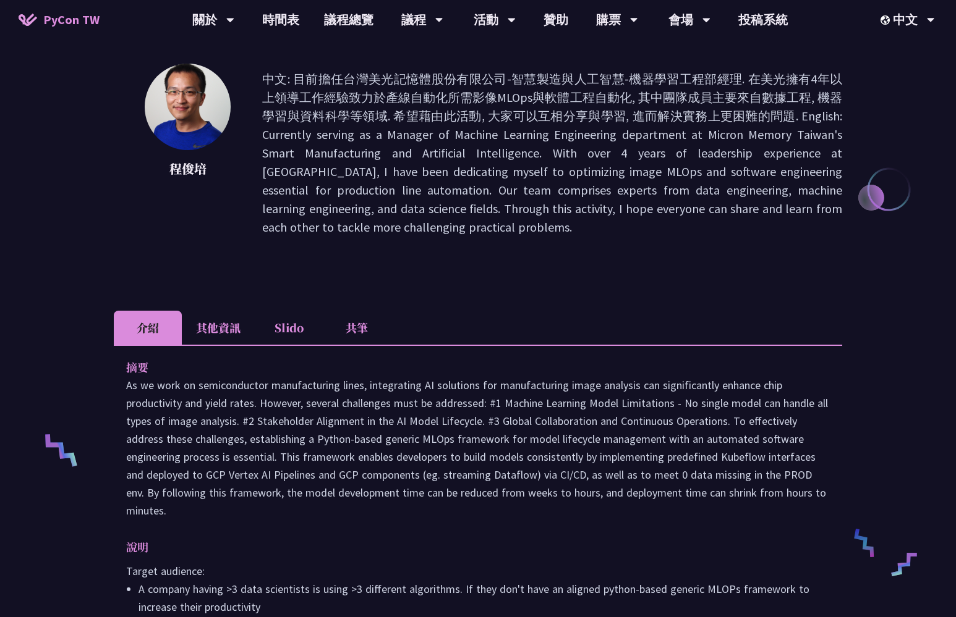
scroll to position [169, 0]
click at [442, 86] on p "中文: 目前擔任台灣美光記憶體股份有限公司-智慧製造與人工智慧-機器學習工程部經理. 在美光擁有4年以上領導工作經驗致力於產線自動化所需影像MLOps與軟體工…" at bounding box center [552, 152] width 580 height 167
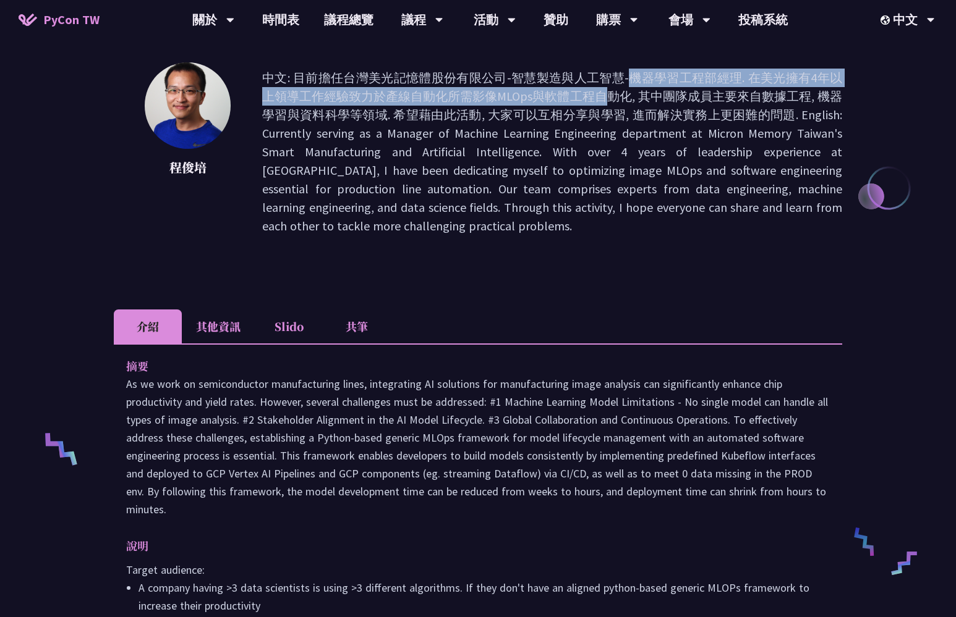
drag, startPoint x: 442, startPoint y: 86, endPoint x: 434, endPoint y: 74, distance: 14.2
click at [434, 74] on p "中文: 目前擔任台灣美光記憶體股份有限公司-智慧製造與人工智慧-機器學習工程部經理. 在美光擁有4年以上領導工作經驗致力於產線自動化所需影像MLOps與軟體工…" at bounding box center [552, 152] width 580 height 167
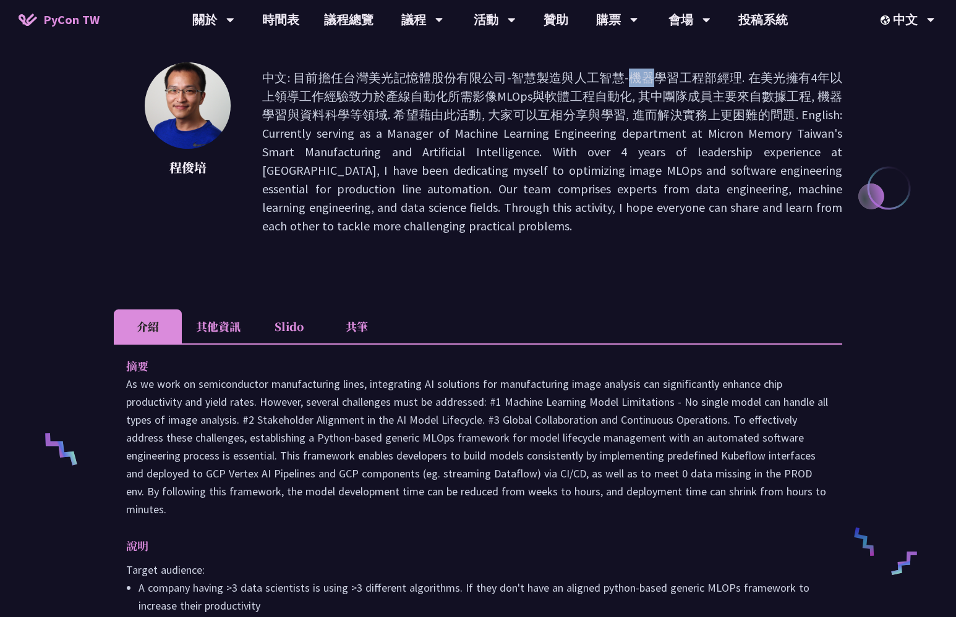
click at [434, 74] on p "中文: 目前擔任台灣美光記憶體股份有限公司-智慧製造與人工智慧-機器學習工程部經理. 在美光擁有4年以上領導工作經驗致力於產線自動化所需影像MLOps與軟體工…" at bounding box center [552, 152] width 580 height 167
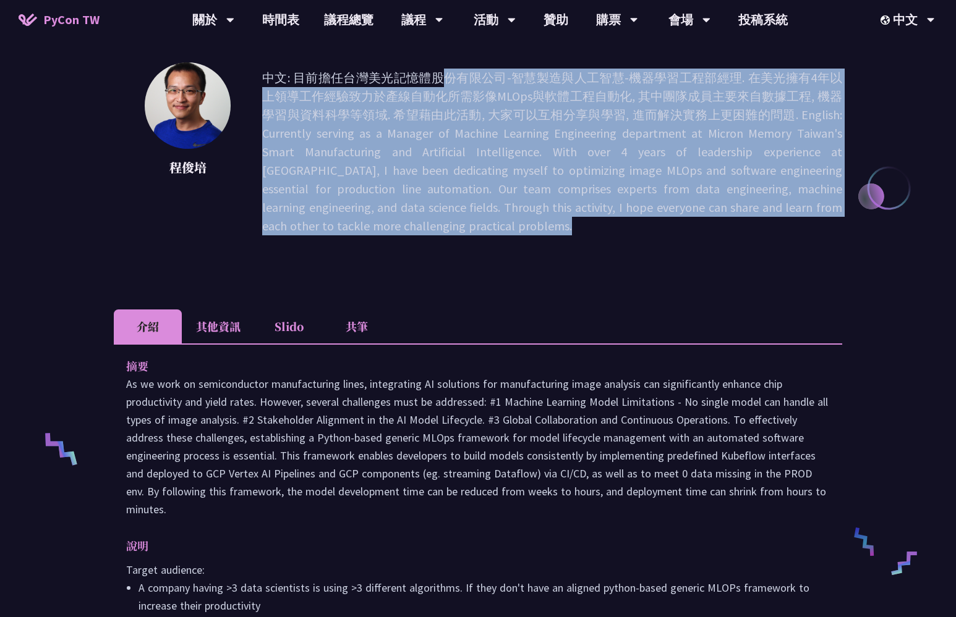
drag, startPoint x: 434, startPoint y: 74, endPoint x: 488, endPoint y: 88, distance: 56.1
click at [488, 88] on p "中文: 目前擔任台灣美光記憶體股份有限公司-智慧製造與人工智慧-機器學習工程部經理. 在美光擁有4年以上領導工作經驗致力於產線自動化所需影像MLOps與軟體工…" at bounding box center [552, 152] width 580 height 167
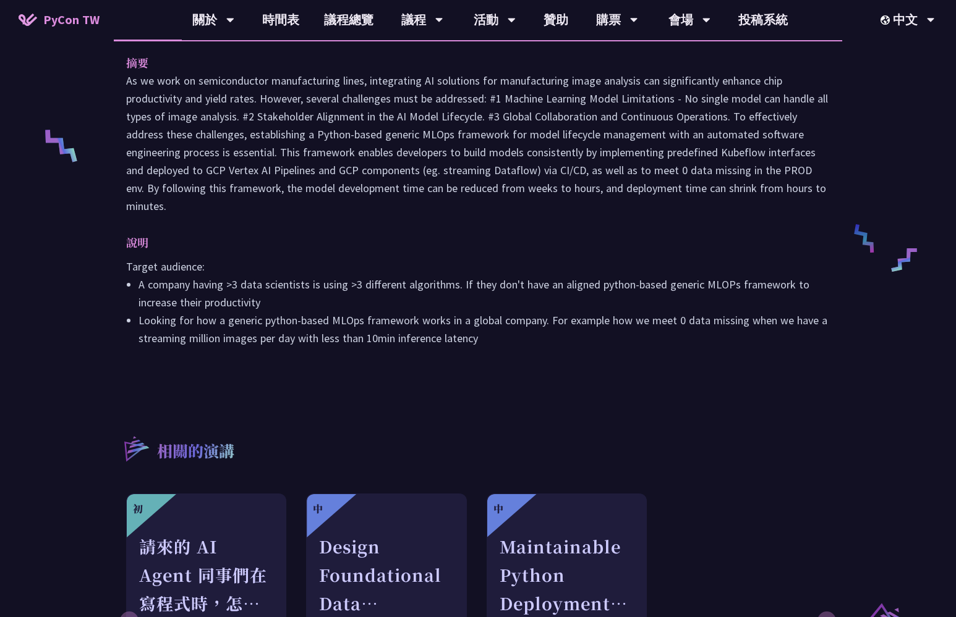
scroll to position [370, 0]
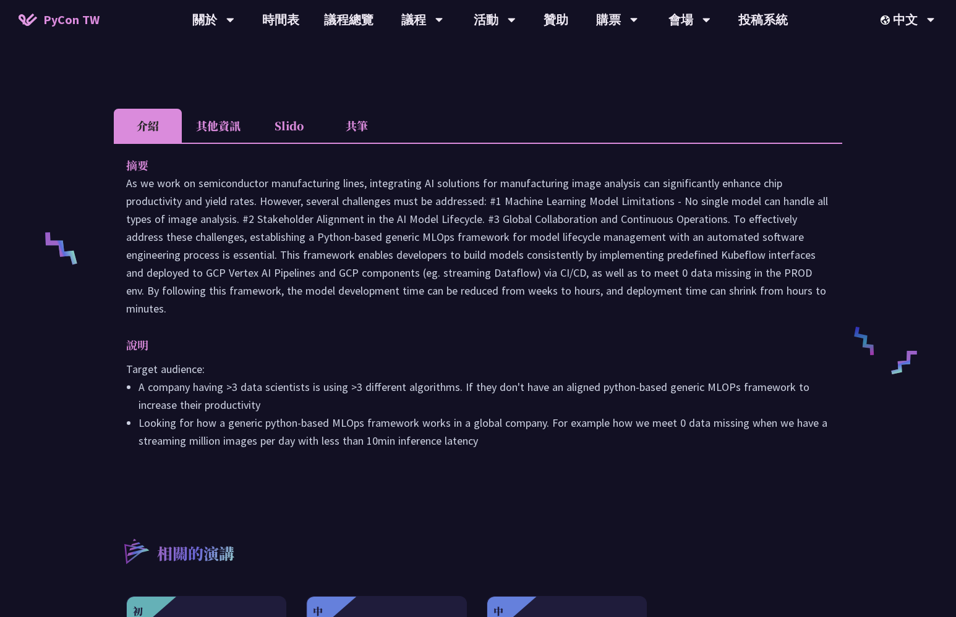
click at [247, 137] on li "其他資訊" at bounding box center [218, 126] width 73 height 34
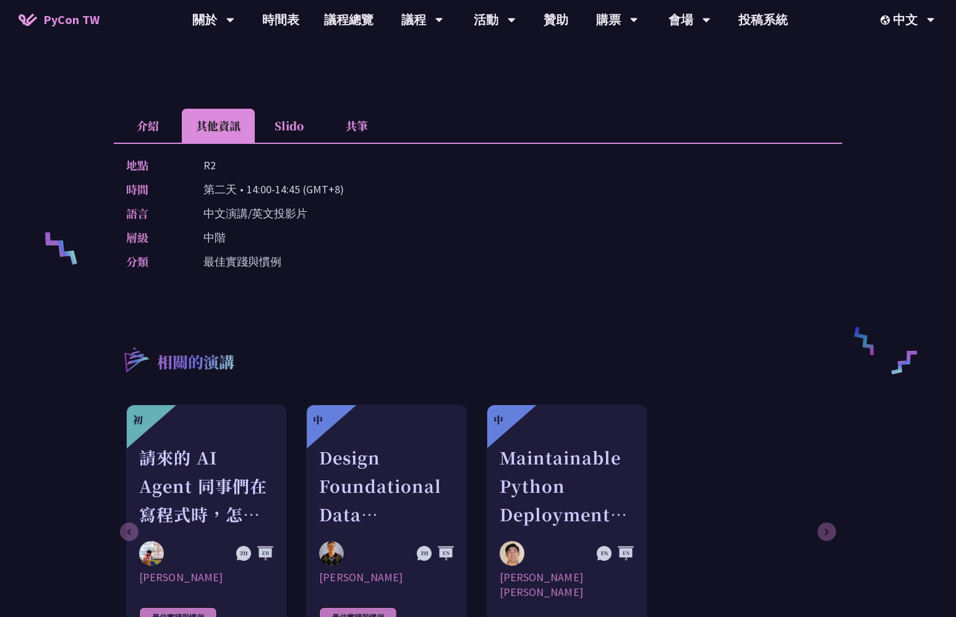
scroll to position [388, 0]
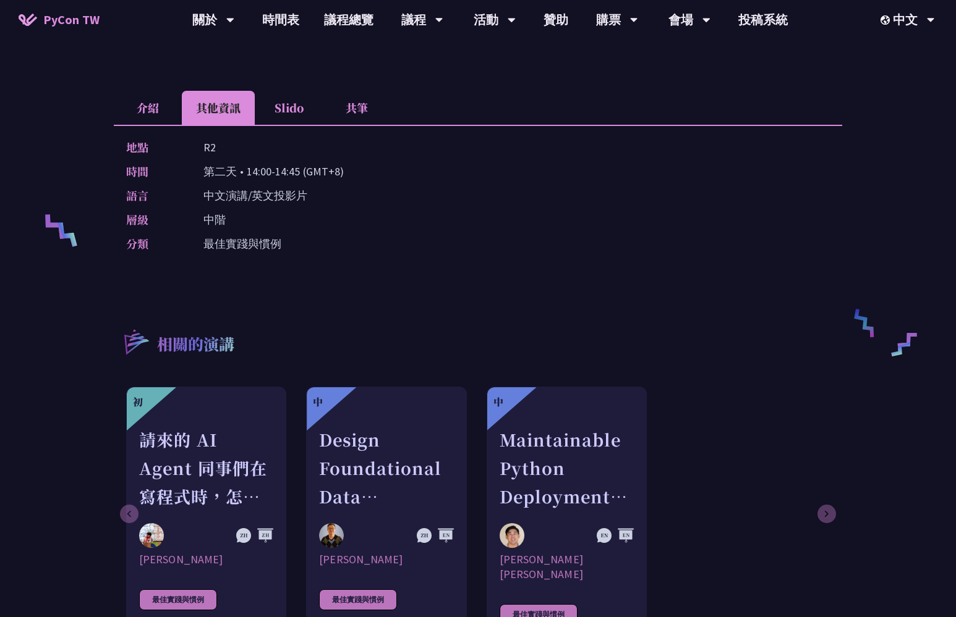
click at [345, 116] on li "共筆" at bounding box center [357, 108] width 68 height 34
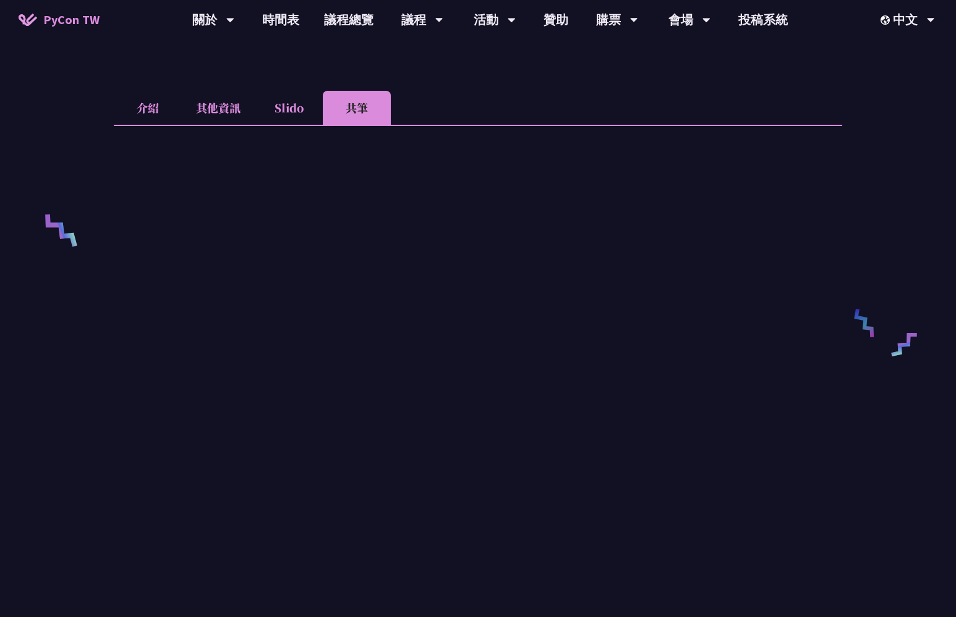
click at [155, 112] on li "介紹" at bounding box center [148, 108] width 68 height 34
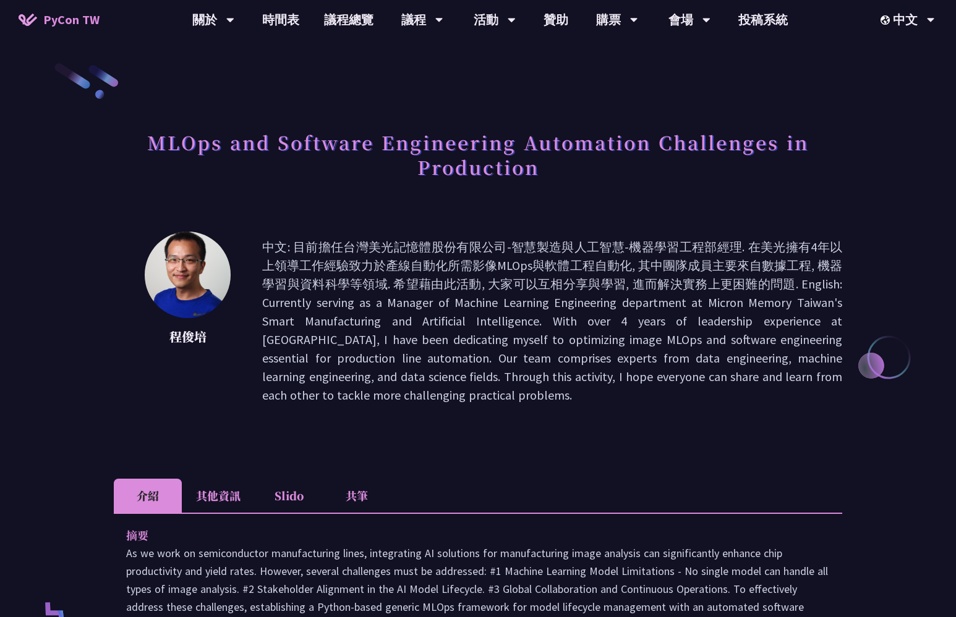
scroll to position [0, 0]
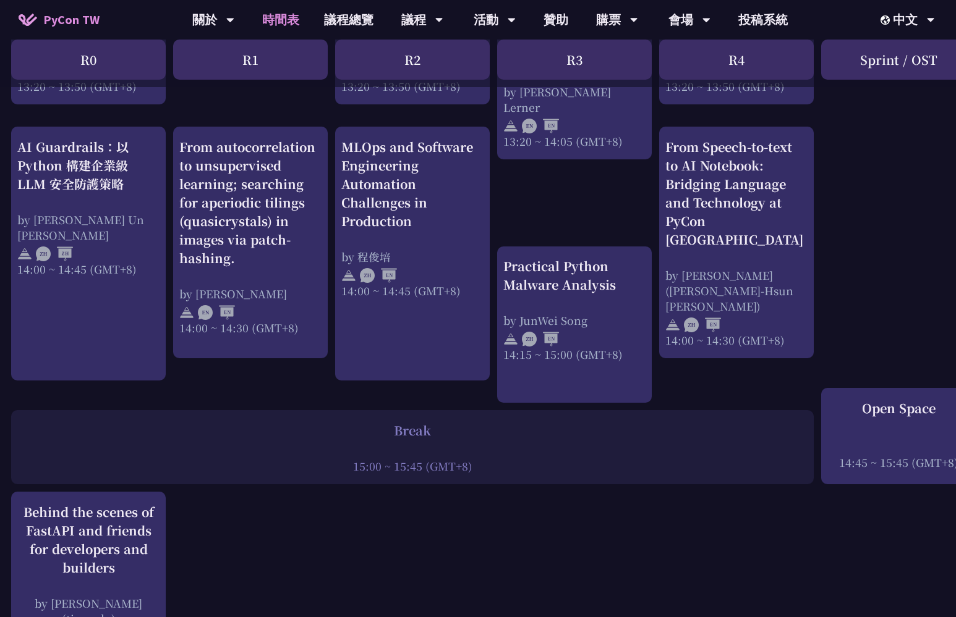
scroll to position [1231, 1]
